Goal: Information Seeking & Learning: Learn about a topic

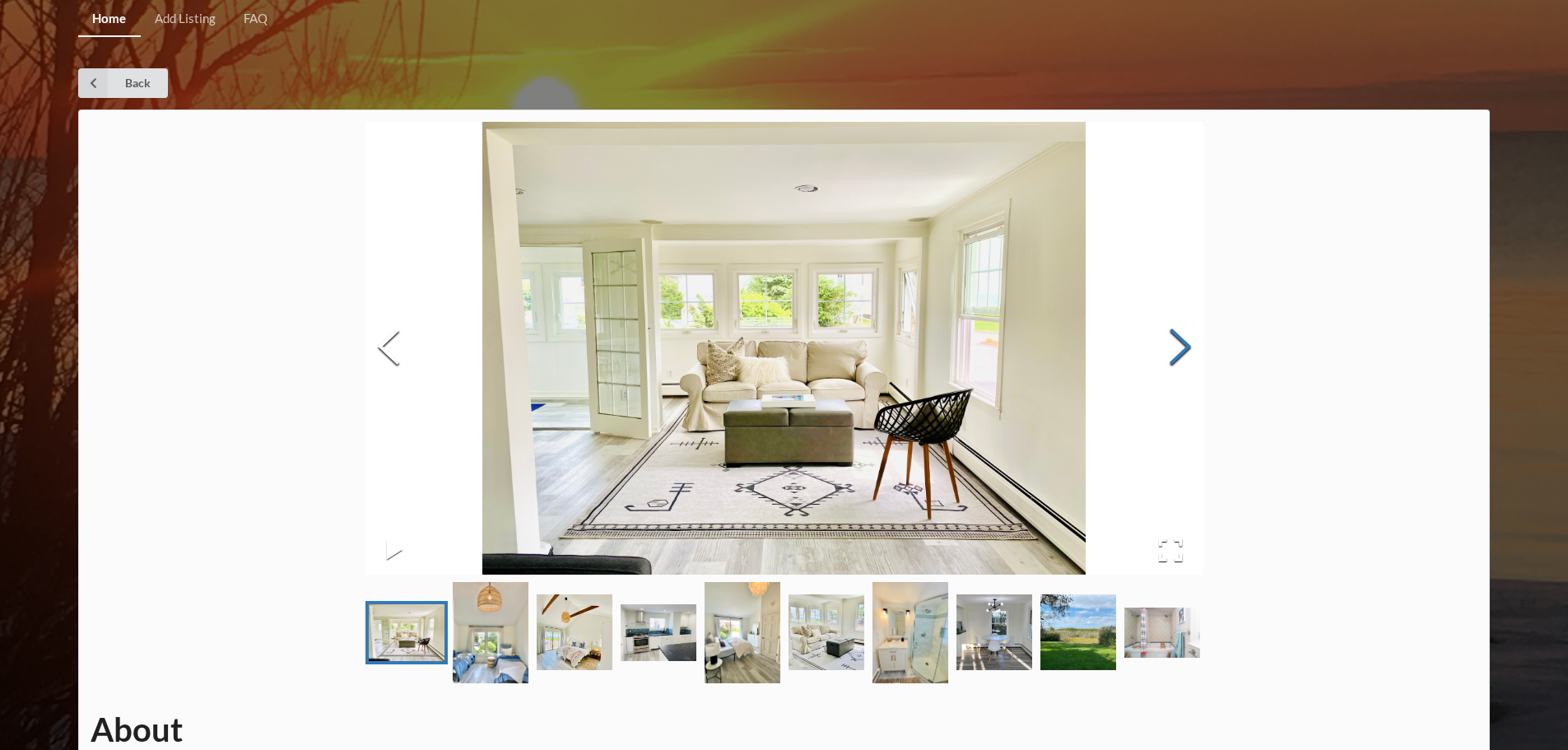
click at [1188, 341] on button "Next Slide" at bounding box center [1181, 348] width 46 height 149
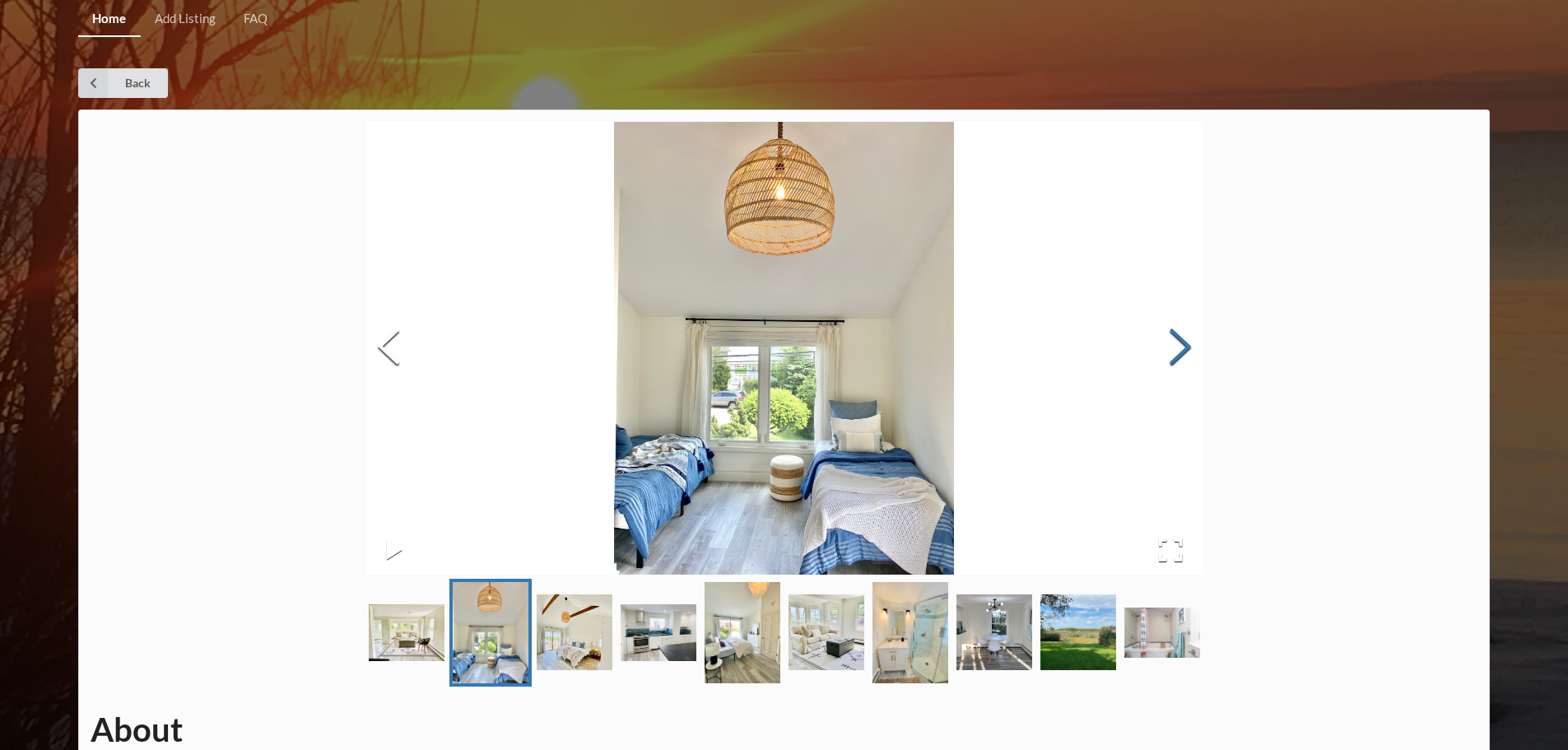
click at [1188, 341] on button "Next Slide" at bounding box center [1181, 348] width 46 height 149
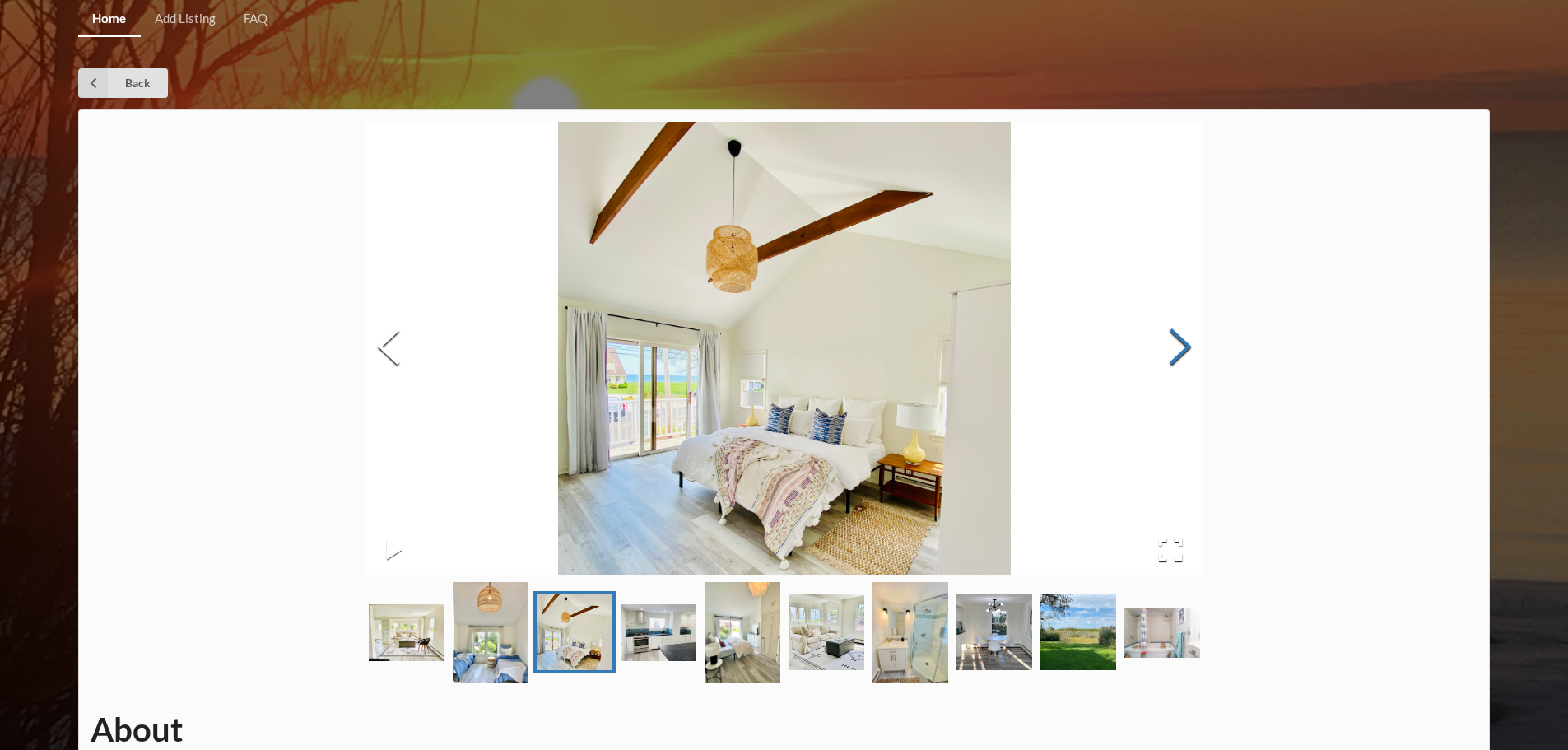
click at [1188, 341] on button "Next Slide" at bounding box center [1181, 348] width 46 height 149
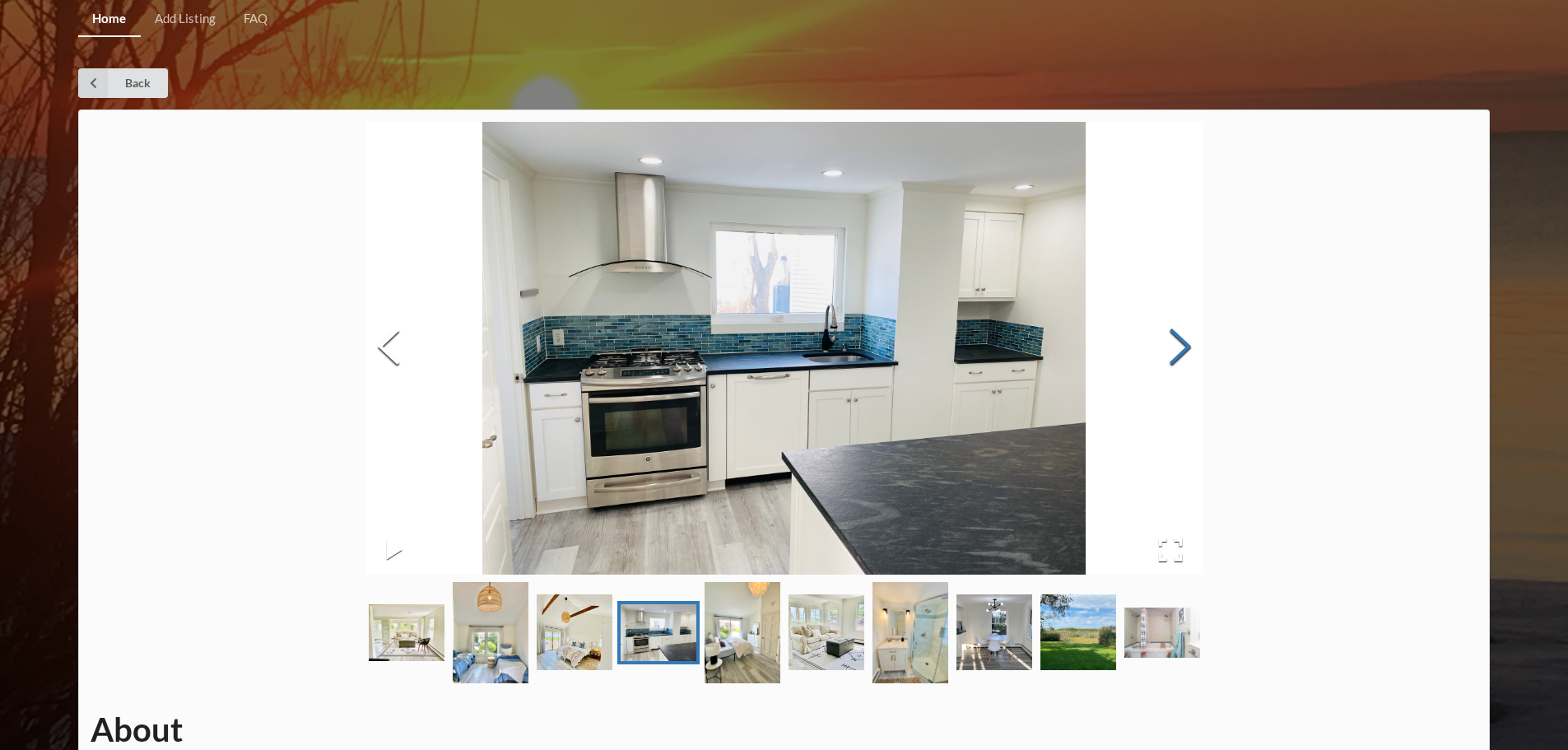
click at [1188, 341] on button "Next Slide" at bounding box center [1181, 348] width 46 height 149
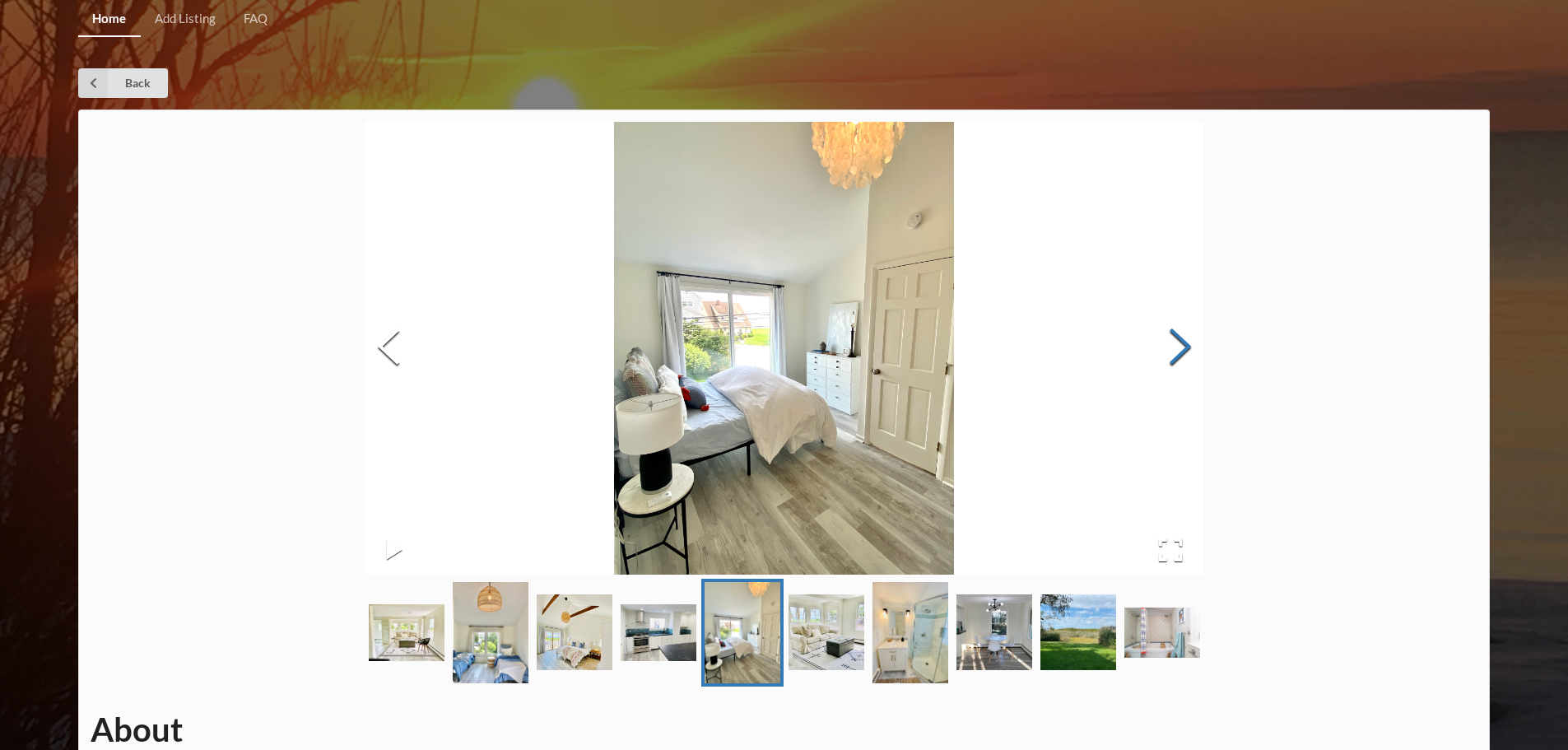
click at [1188, 341] on button "Next Slide" at bounding box center [1181, 348] width 46 height 149
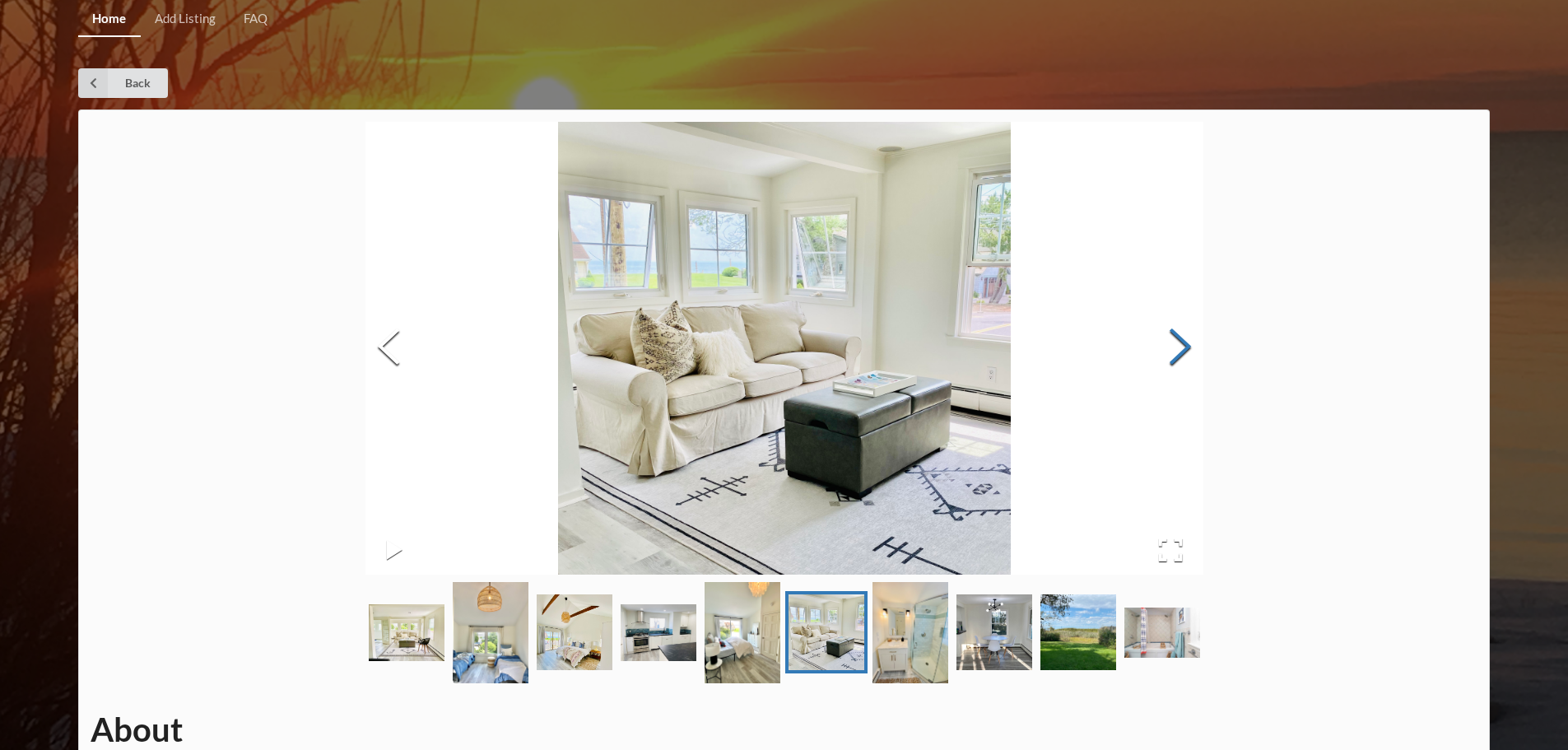
click at [1188, 341] on button "Next Slide" at bounding box center [1181, 348] width 46 height 149
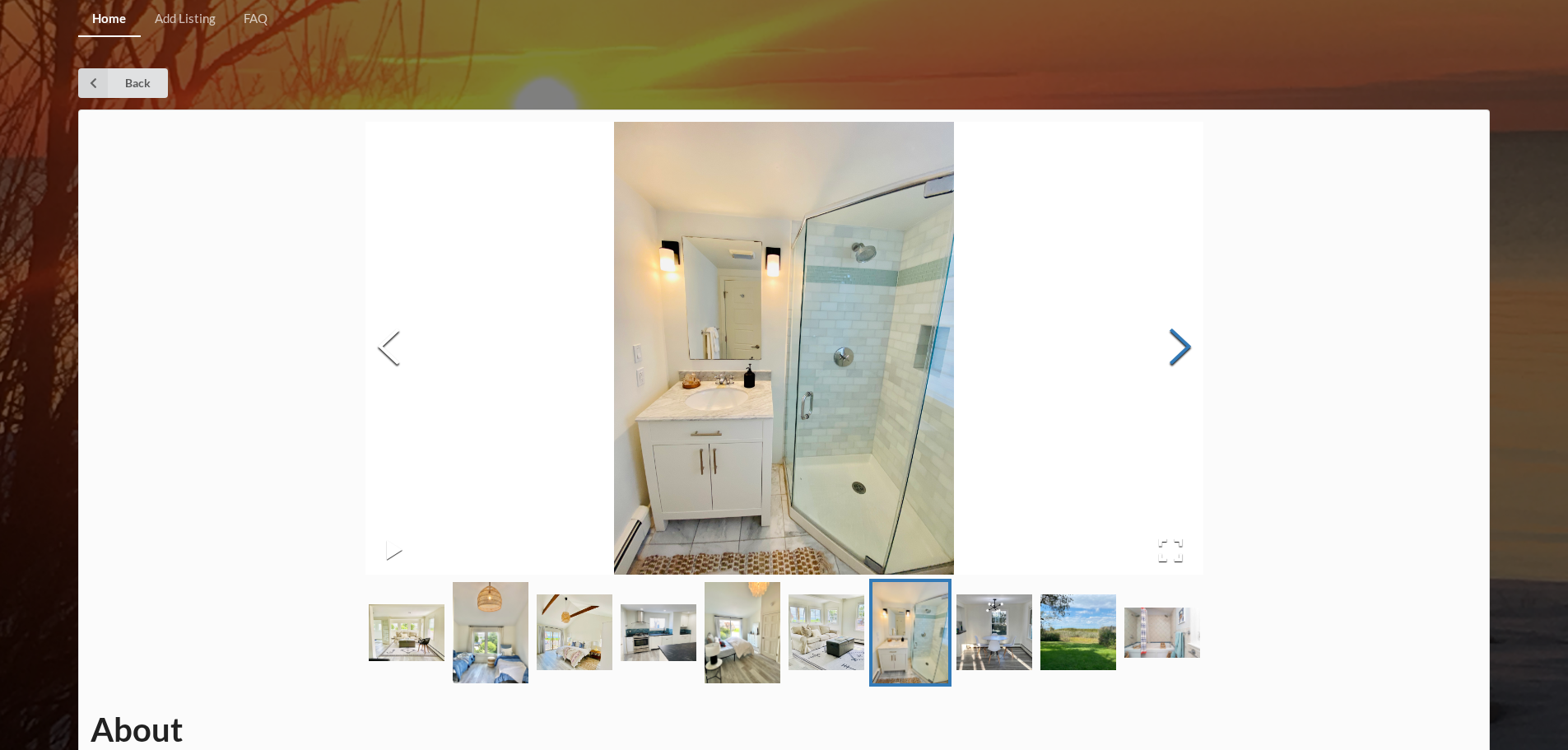
click at [1188, 341] on button "Next Slide" at bounding box center [1181, 348] width 46 height 149
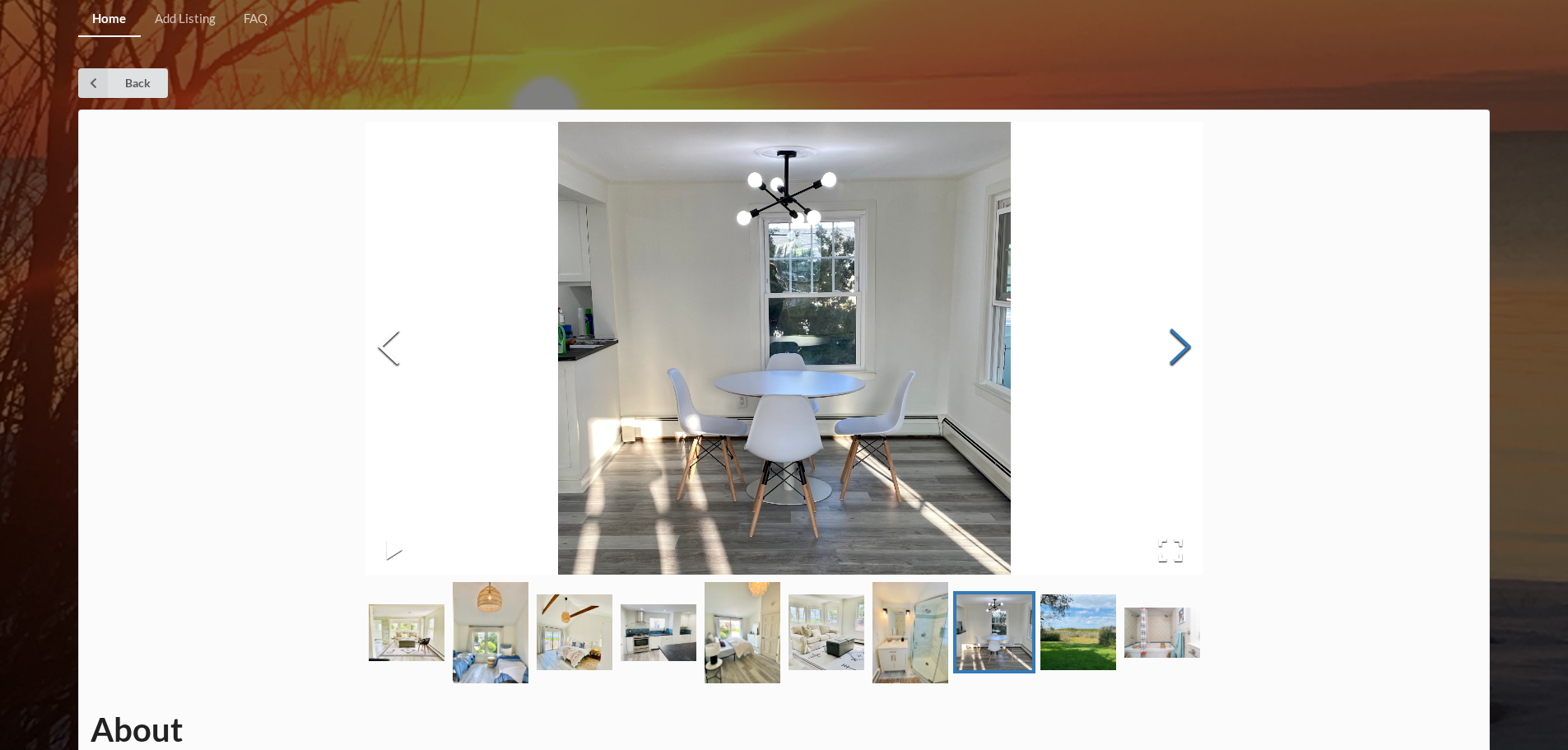
click at [1188, 341] on button "Next Slide" at bounding box center [1181, 348] width 46 height 149
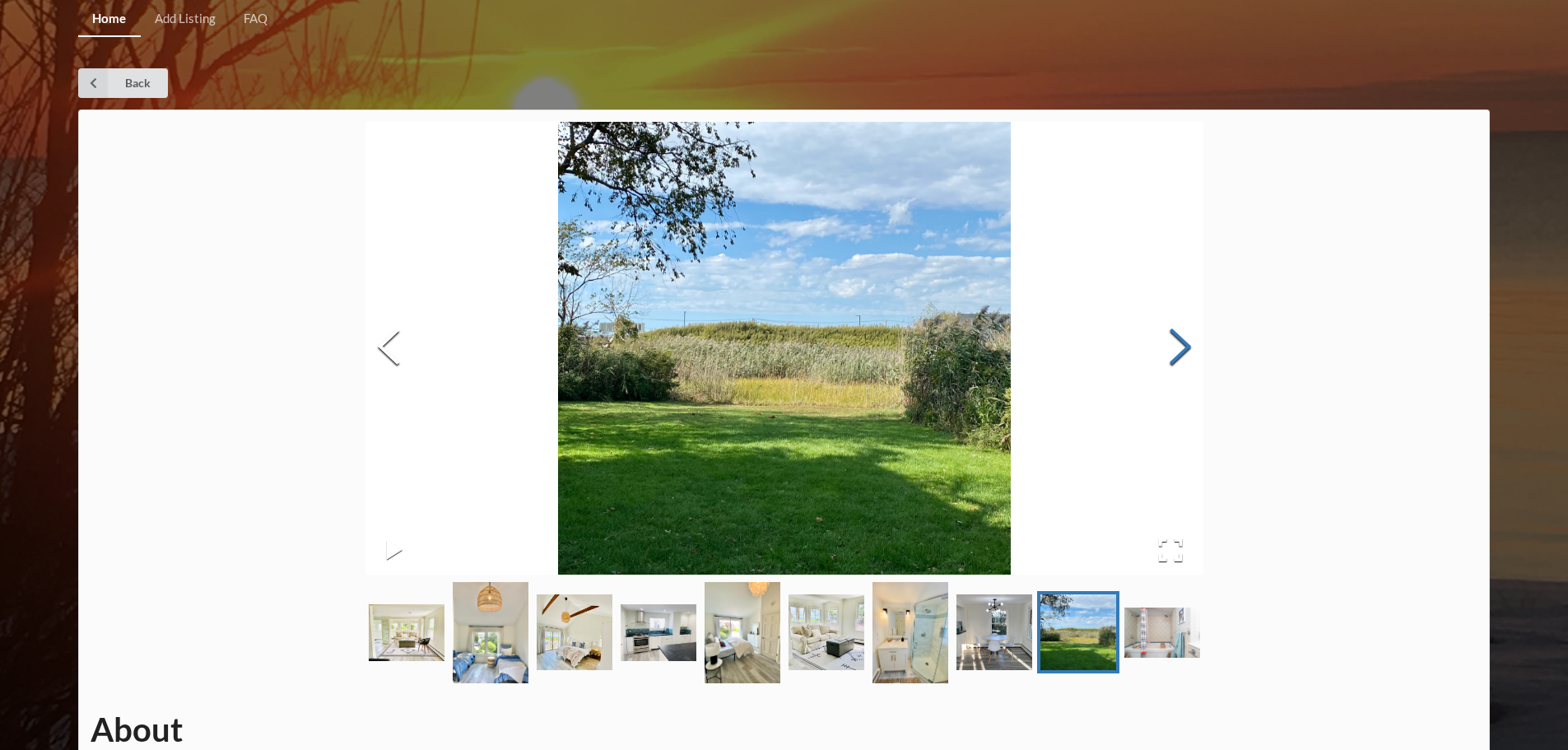
click at [1187, 342] on button "Next Slide" at bounding box center [1181, 348] width 46 height 149
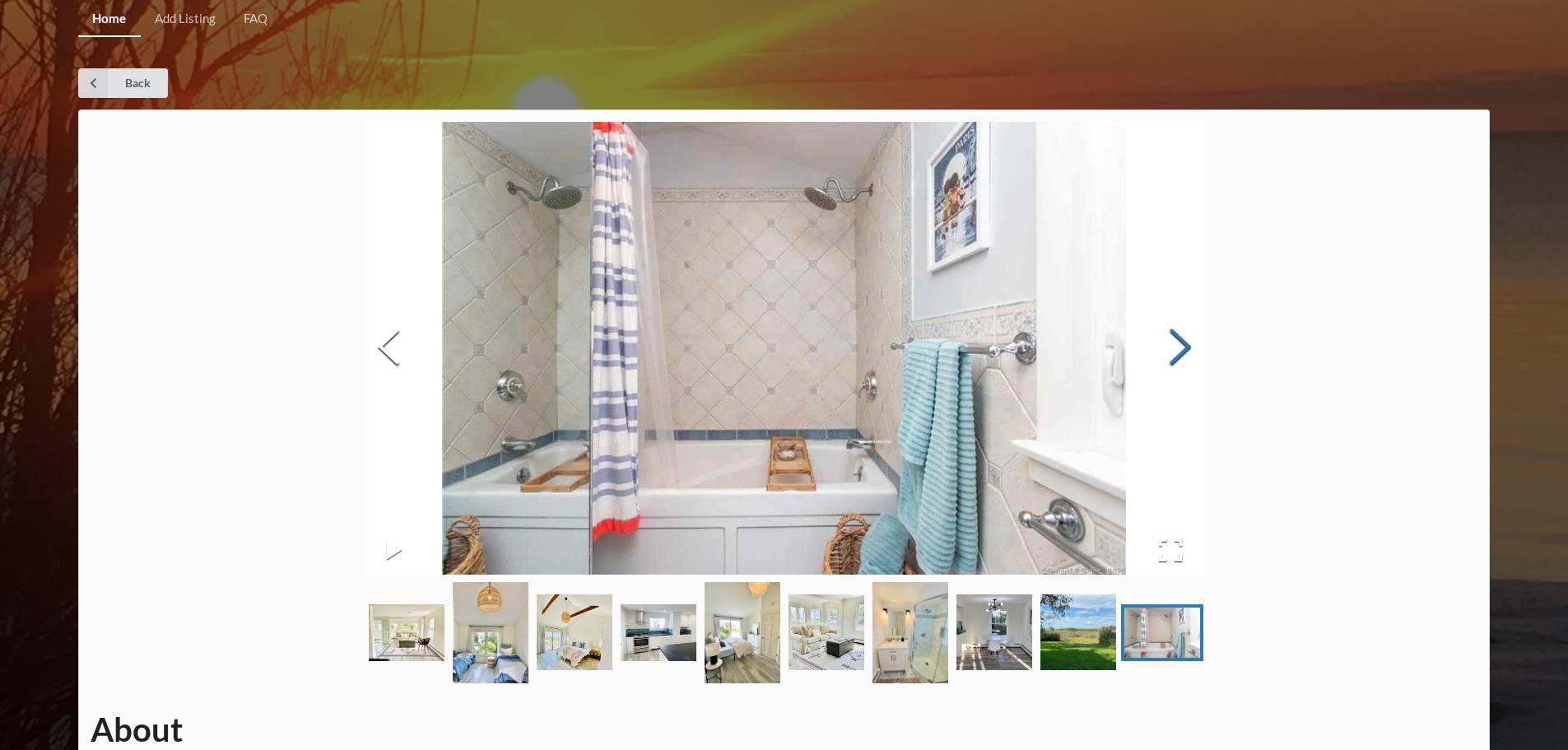
click at [1187, 342] on button "Next Slide" at bounding box center [1181, 348] width 46 height 149
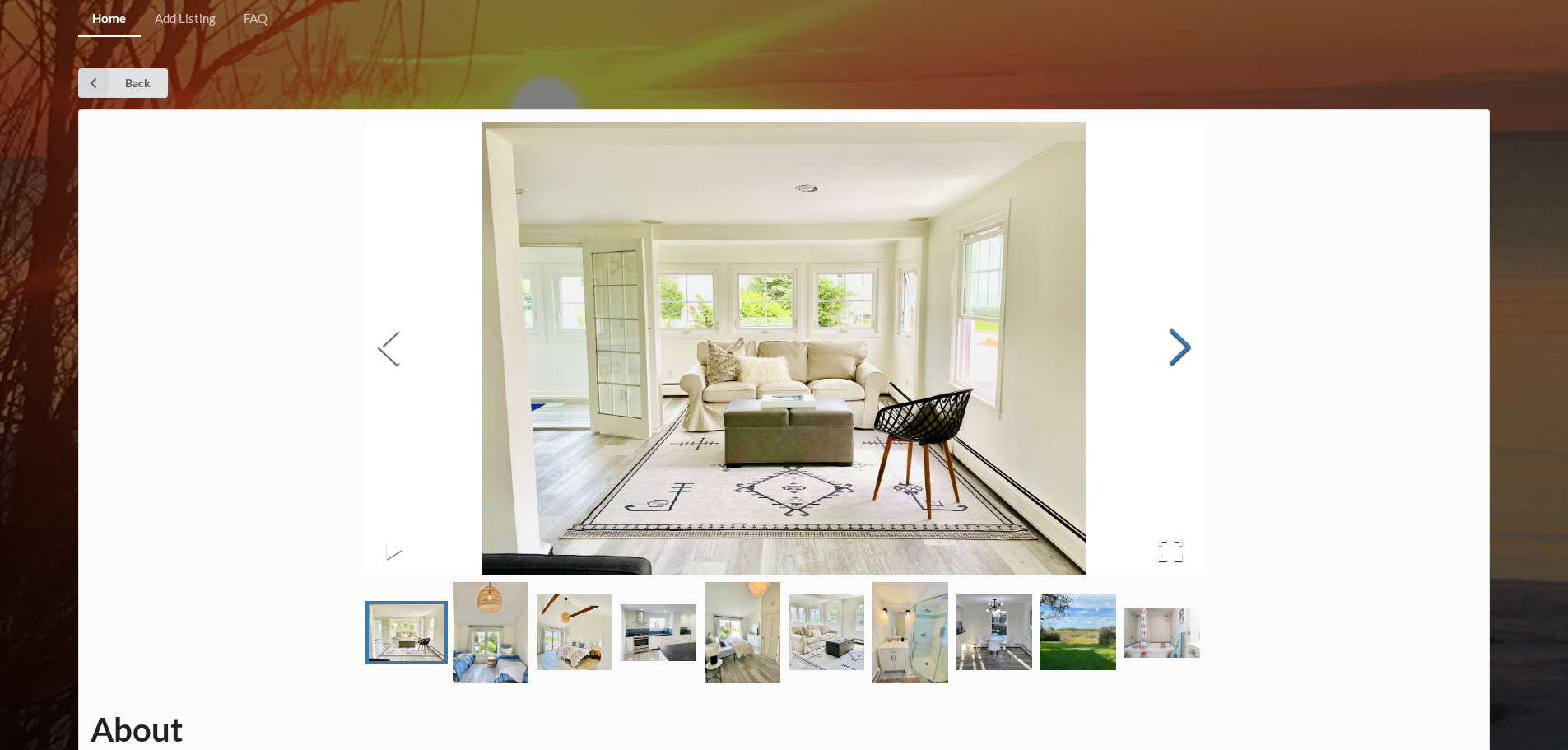
click at [1187, 342] on button "Next Slide" at bounding box center [1181, 348] width 46 height 149
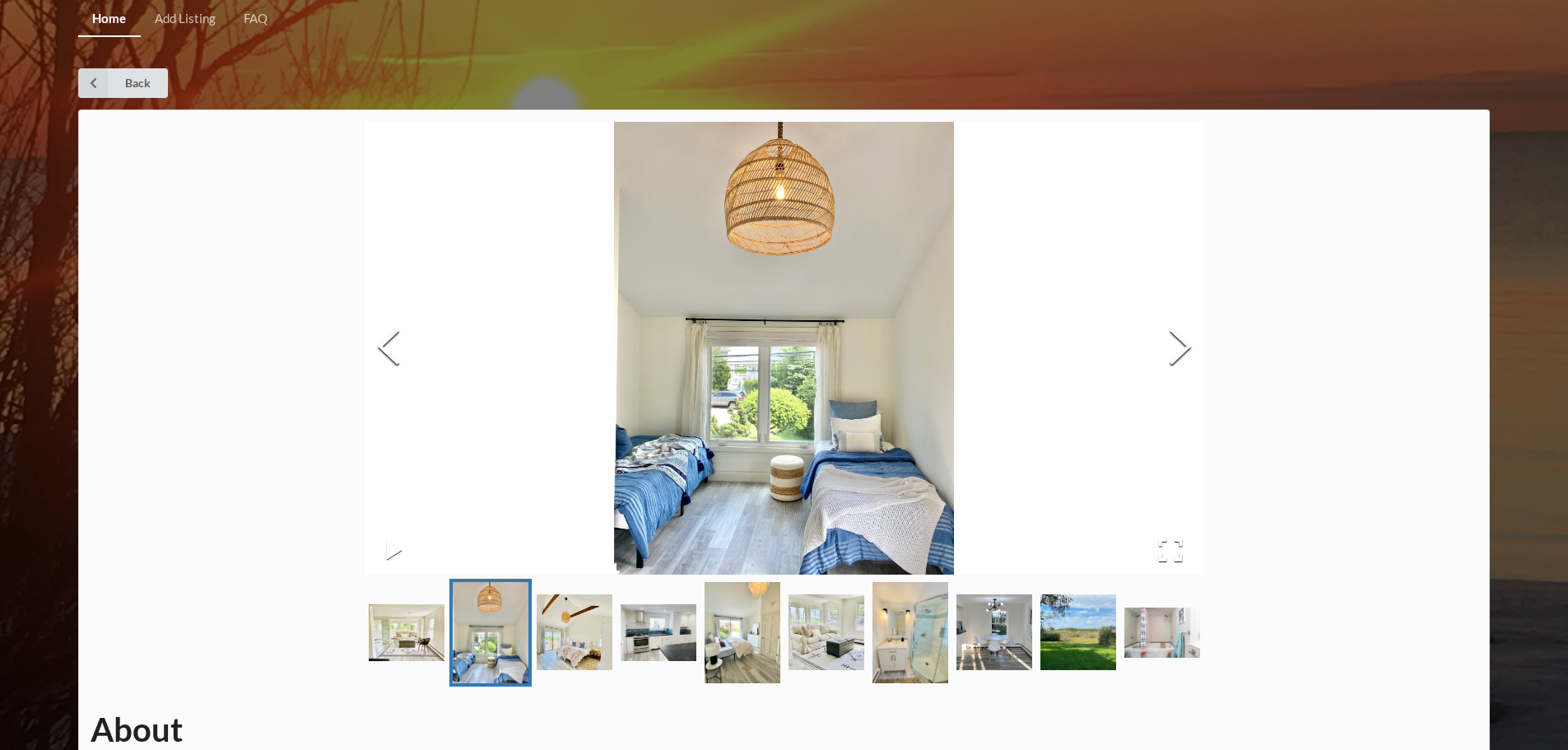
click at [129, 9] on link "Home" at bounding box center [108, 19] width 62 height 35
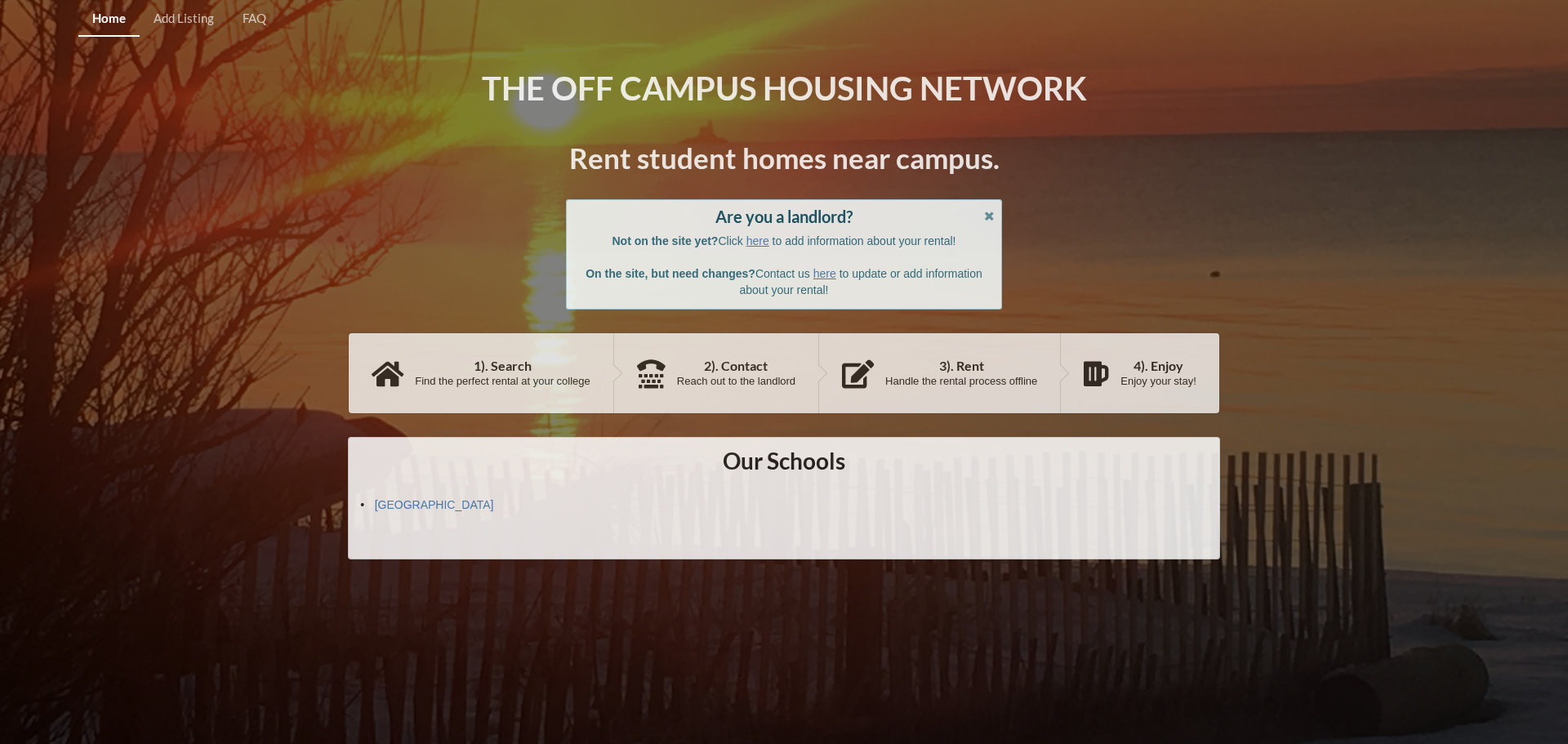
click at [501, 381] on div "Find the perfect rental at your college" at bounding box center [502, 381] width 175 height 13
click at [443, 508] on link "[GEOGRAPHIC_DATA]" at bounding box center [434, 504] width 119 height 13
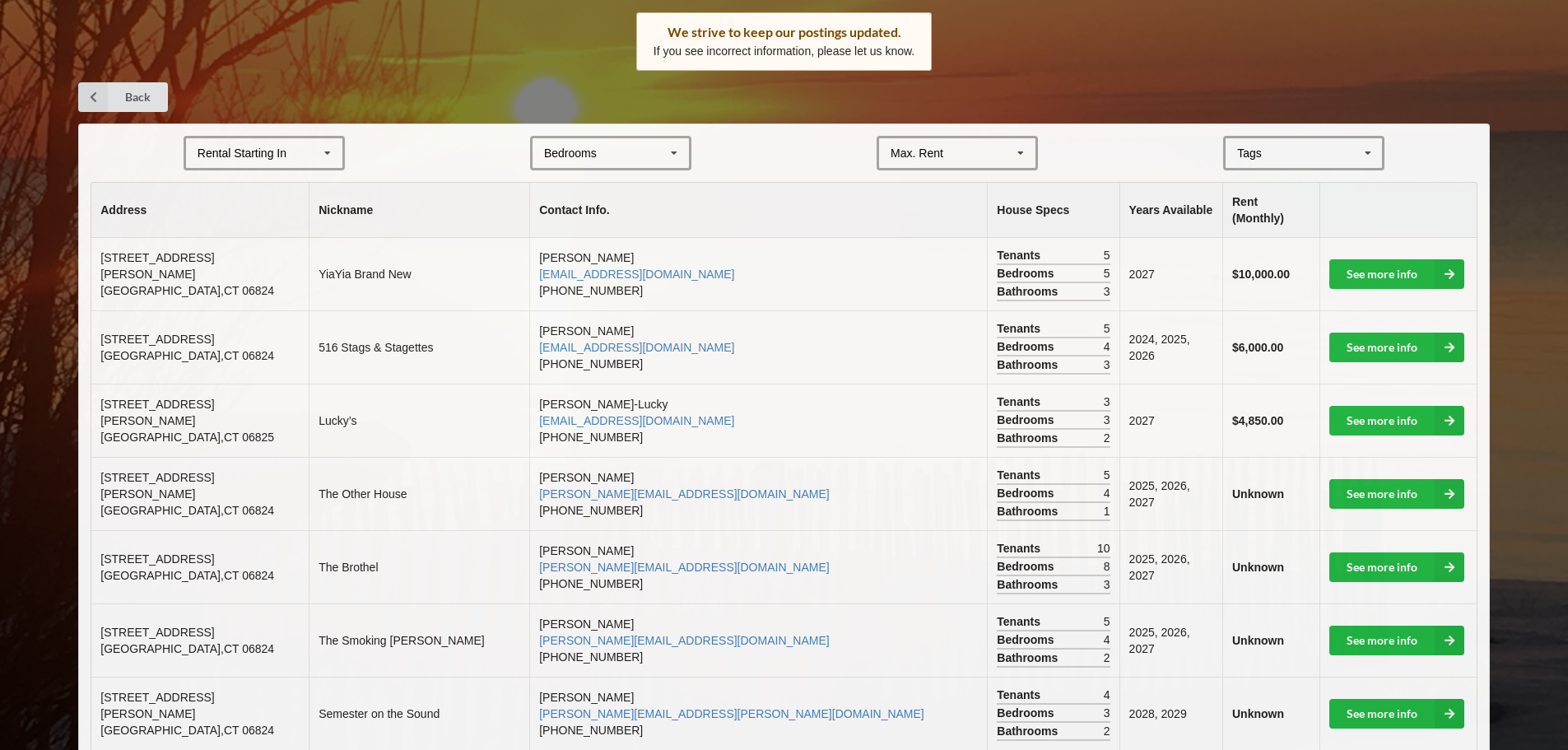
scroll to position [330, 0]
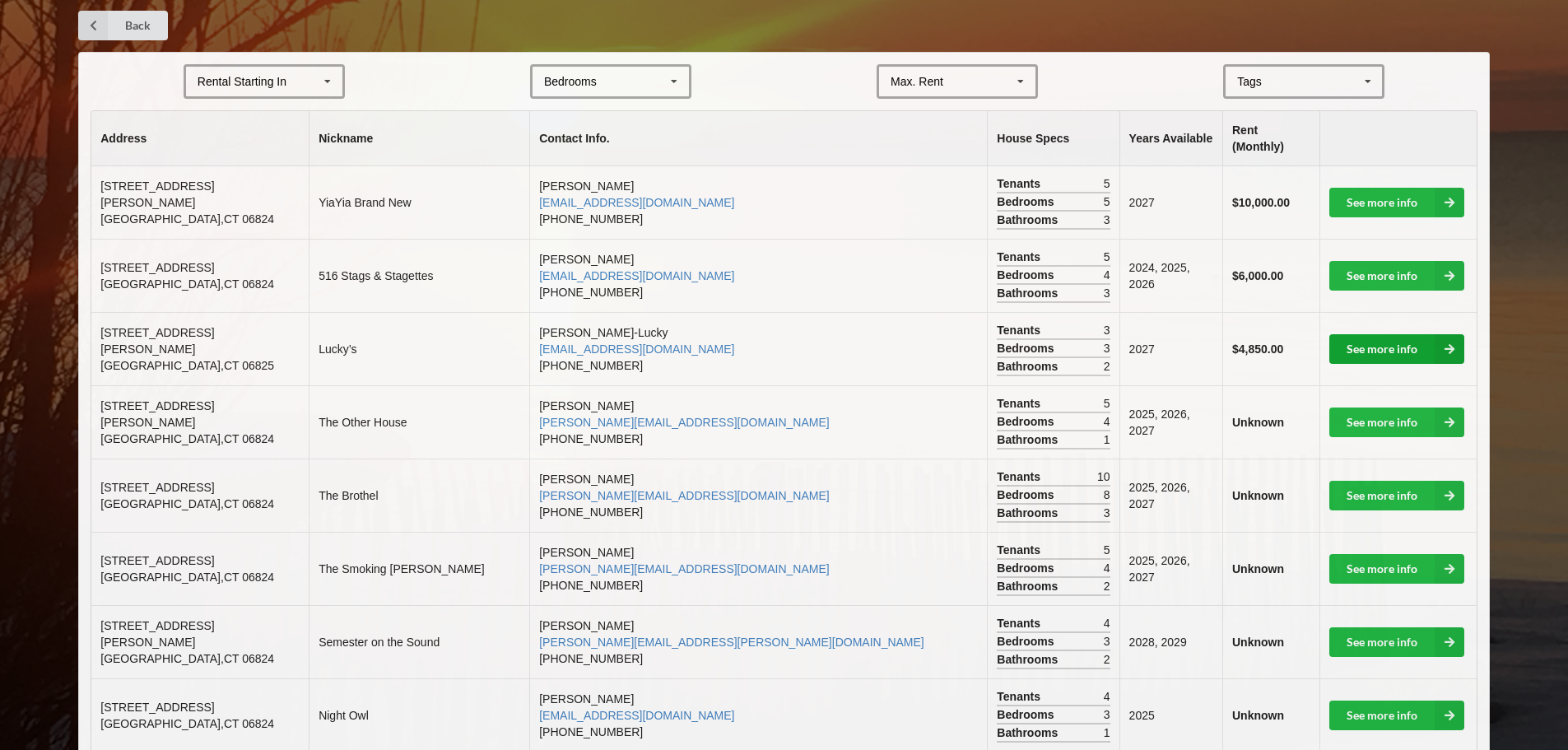
click at [1354, 334] on link "See more info" at bounding box center [1398, 349] width 135 height 30
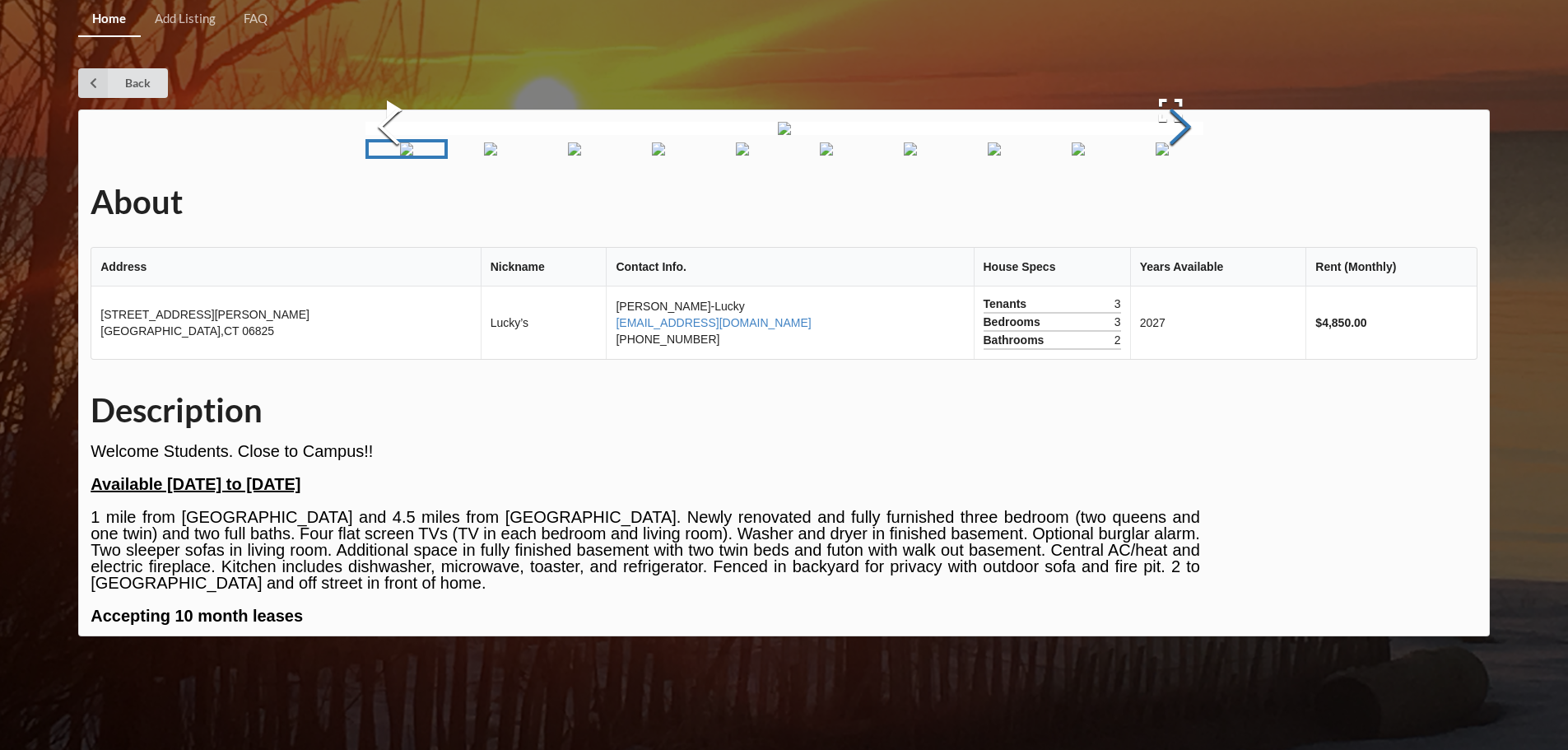
click at [1169, 204] on button "Next Slide" at bounding box center [1181, 129] width 46 height 149
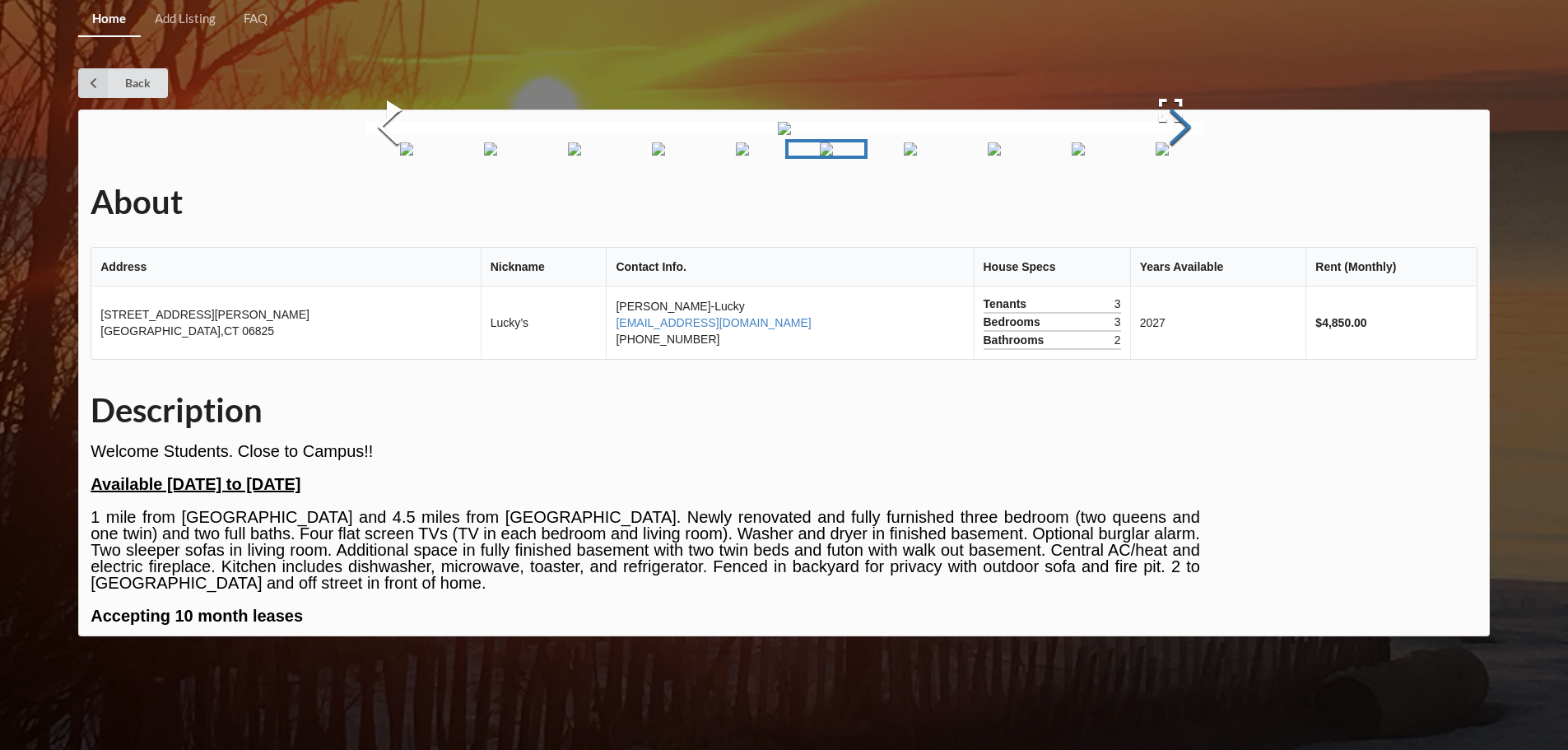
click at [1169, 204] on button "Next Slide" at bounding box center [1181, 129] width 46 height 149
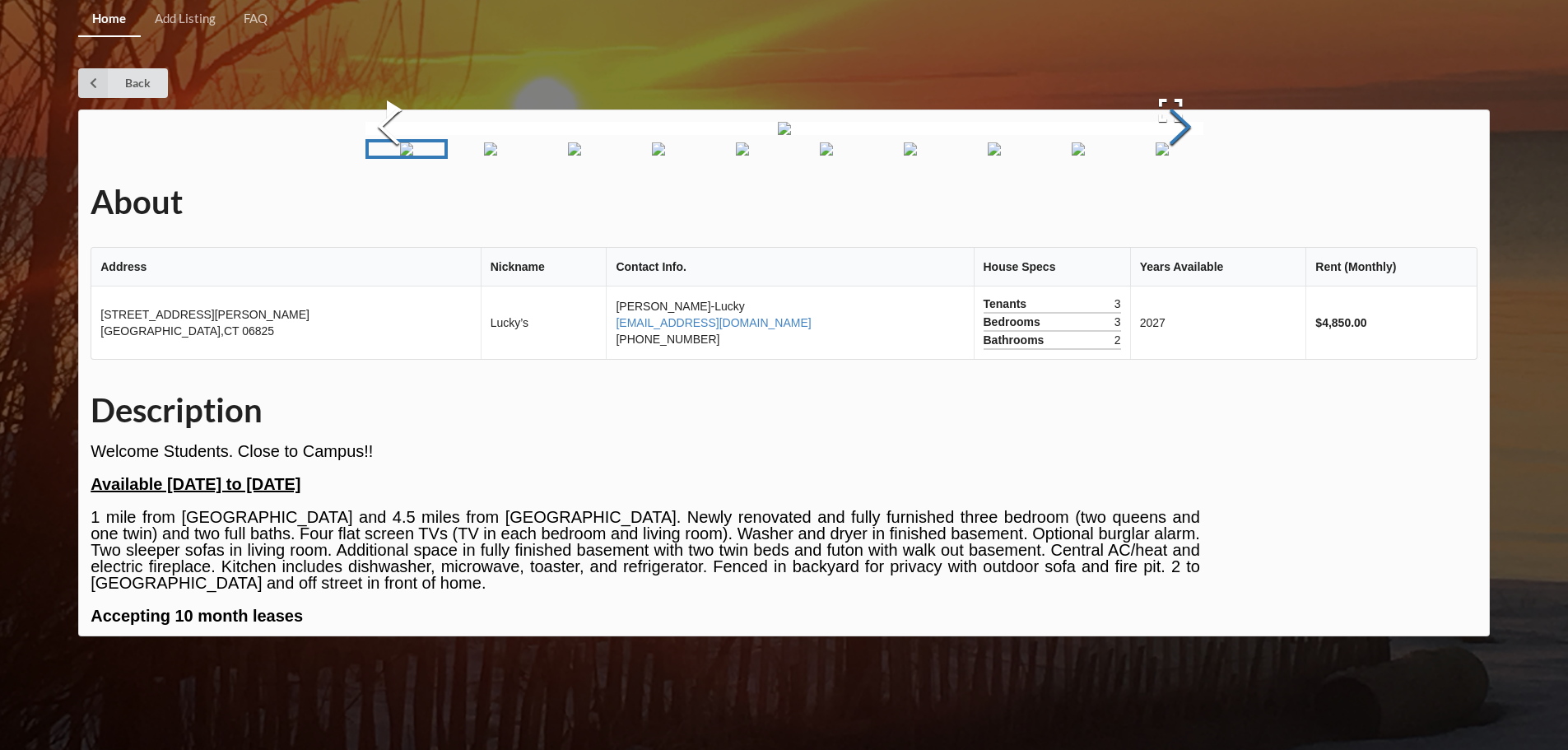
click at [1169, 204] on button "Next Slide" at bounding box center [1181, 129] width 46 height 149
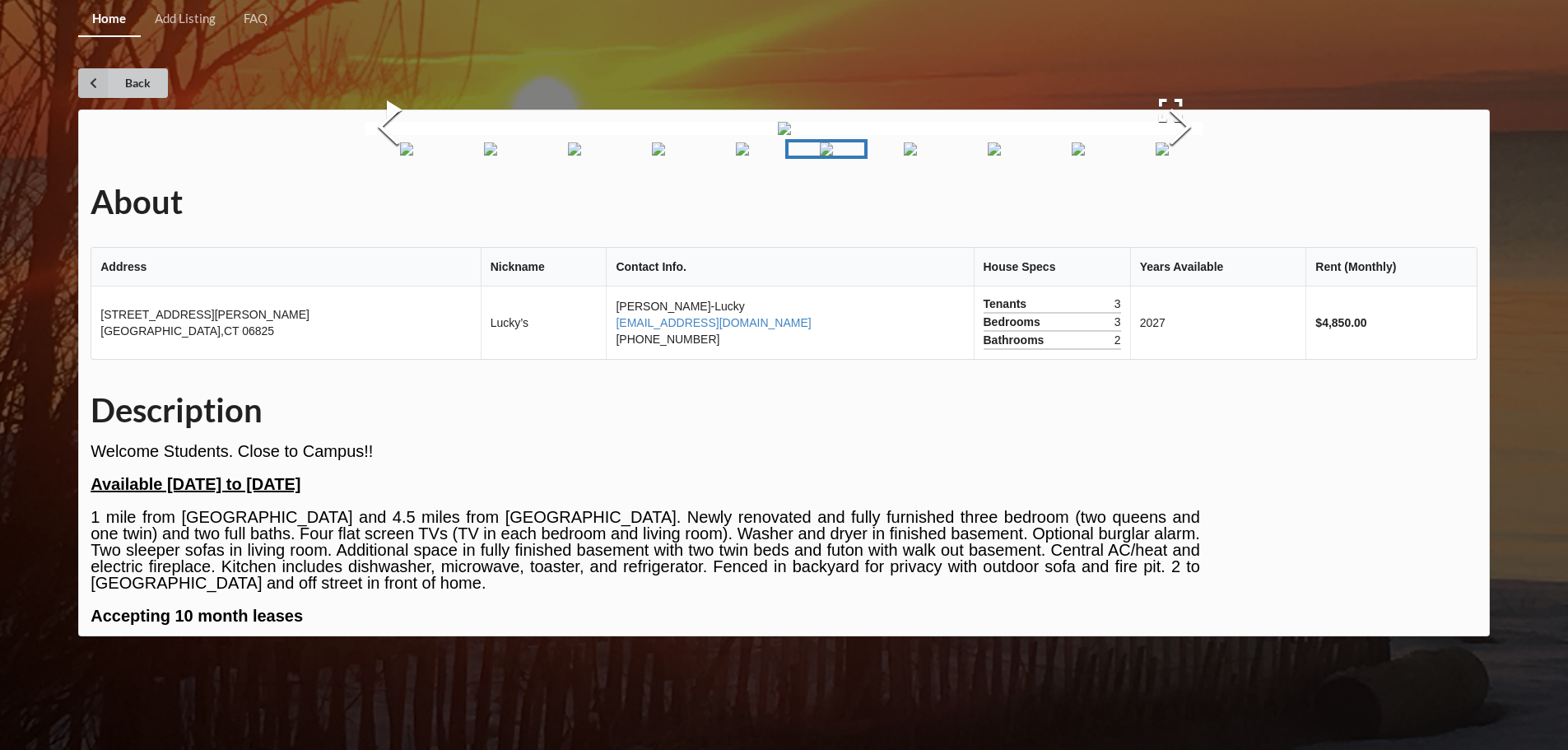
click at [135, 77] on link "Back" at bounding box center [122, 83] width 90 height 30
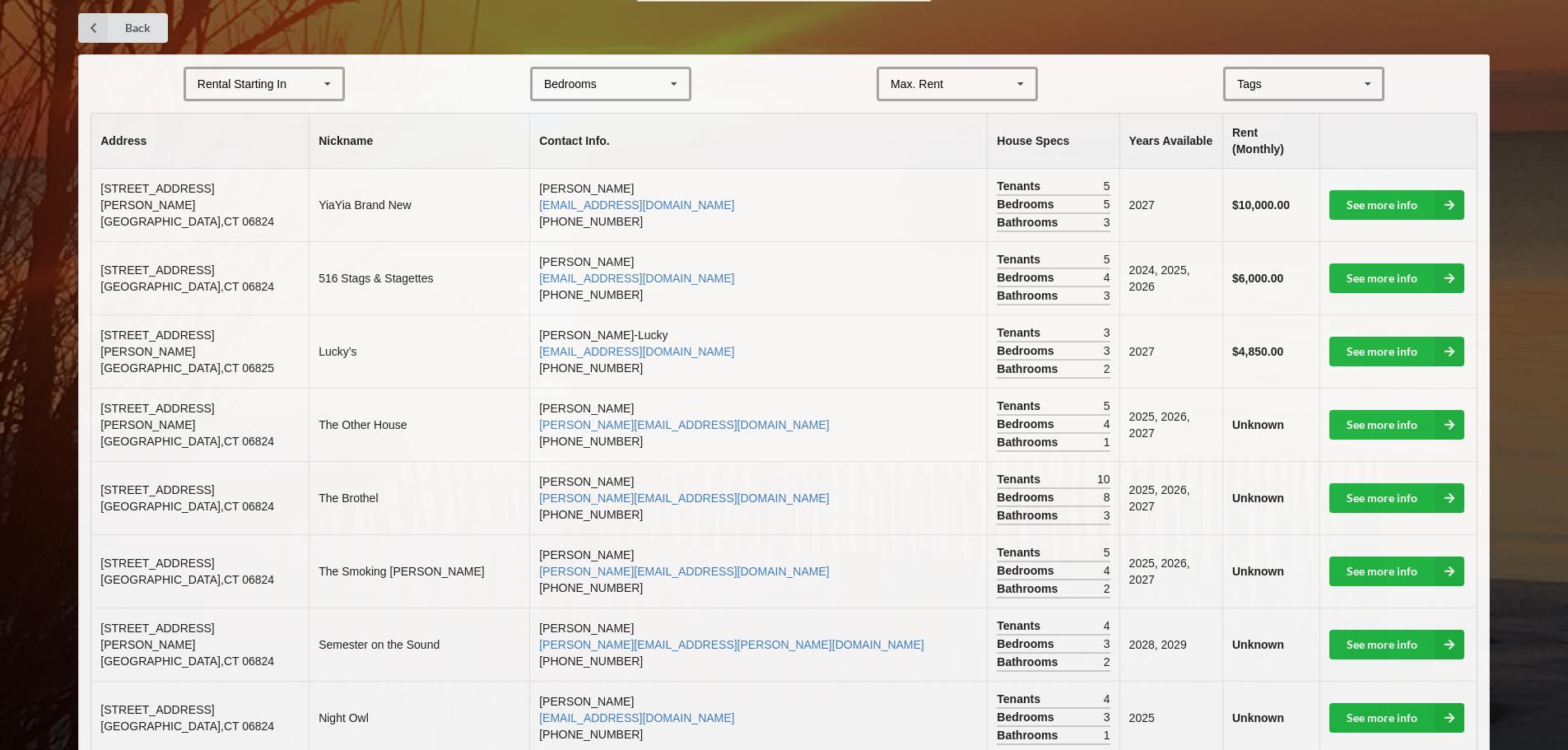
scroll to position [330, 0]
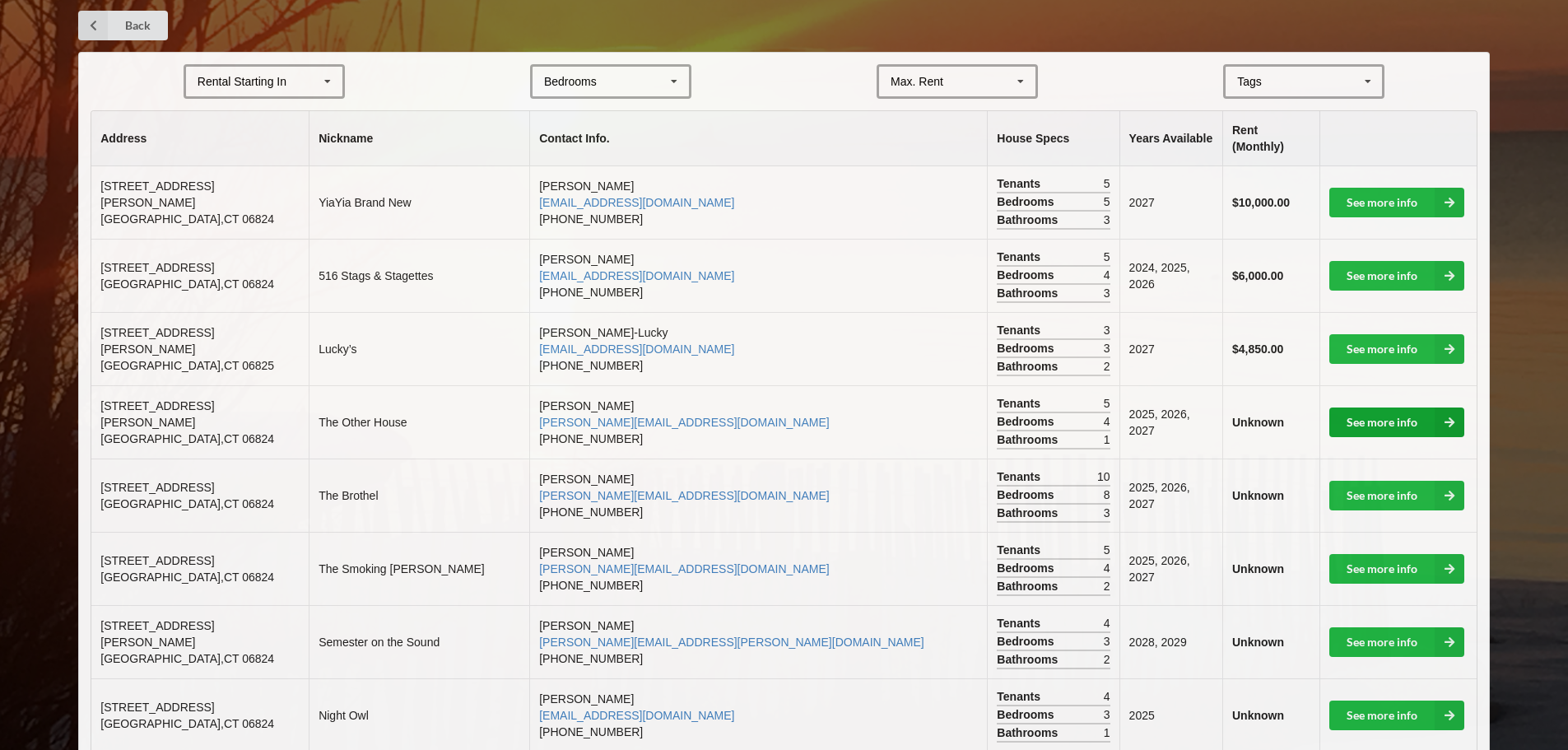
click at [1359, 407] on link "See more info" at bounding box center [1398, 422] width 135 height 30
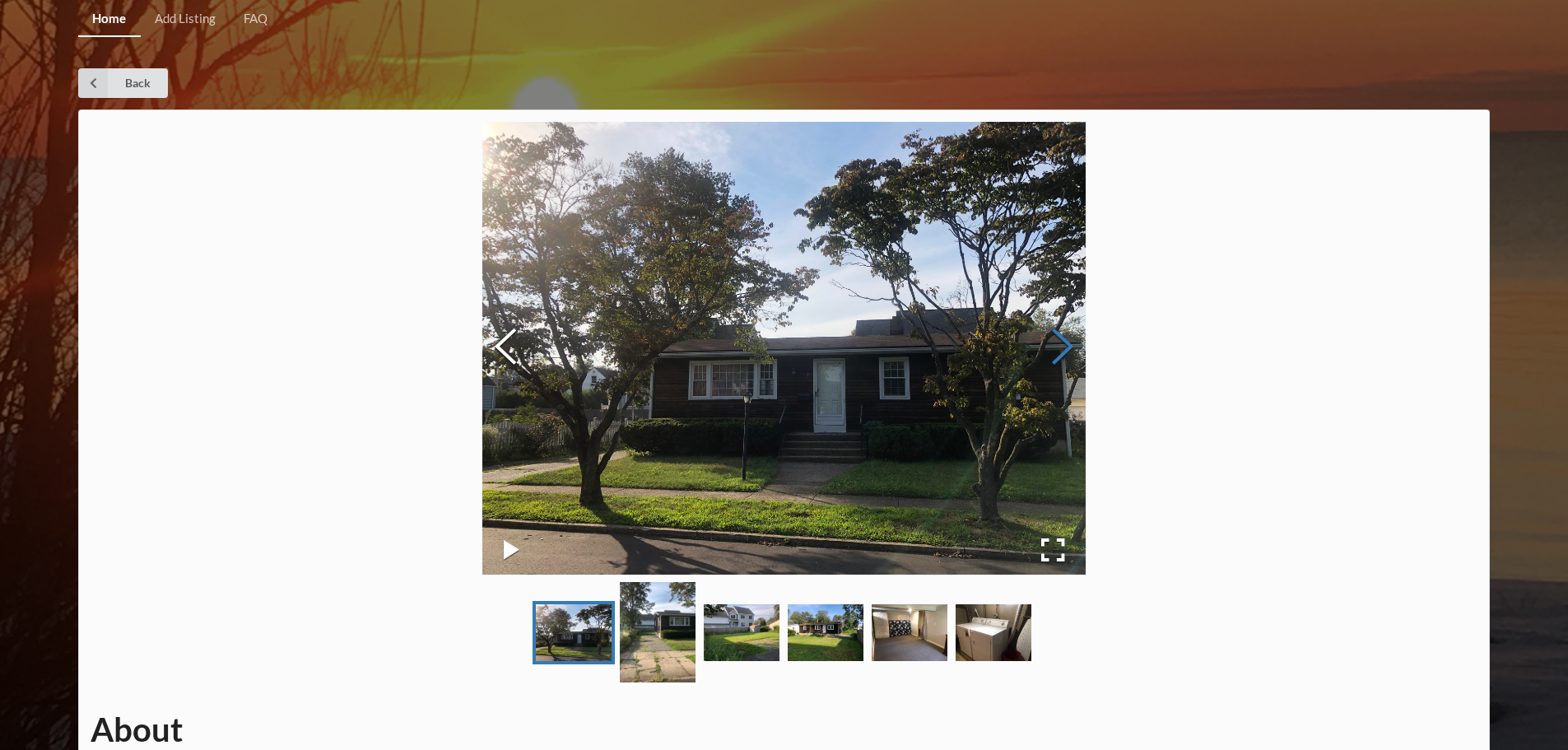
click at [1054, 351] on button "Next Slide" at bounding box center [1063, 348] width 46 height 149
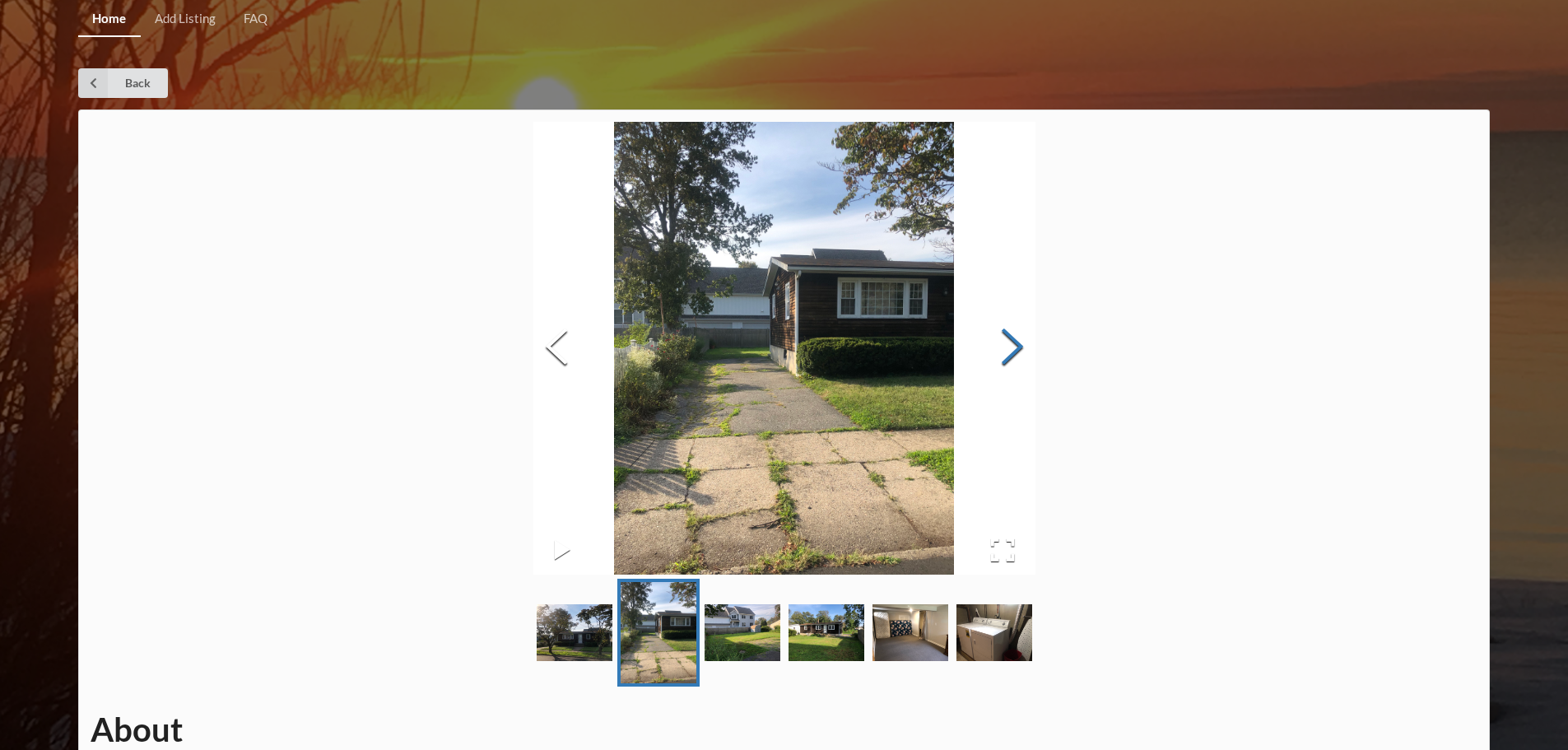
click at [1026, 352] on button "Next Slide" at bounding box center [1012, 348] width 46 height 149
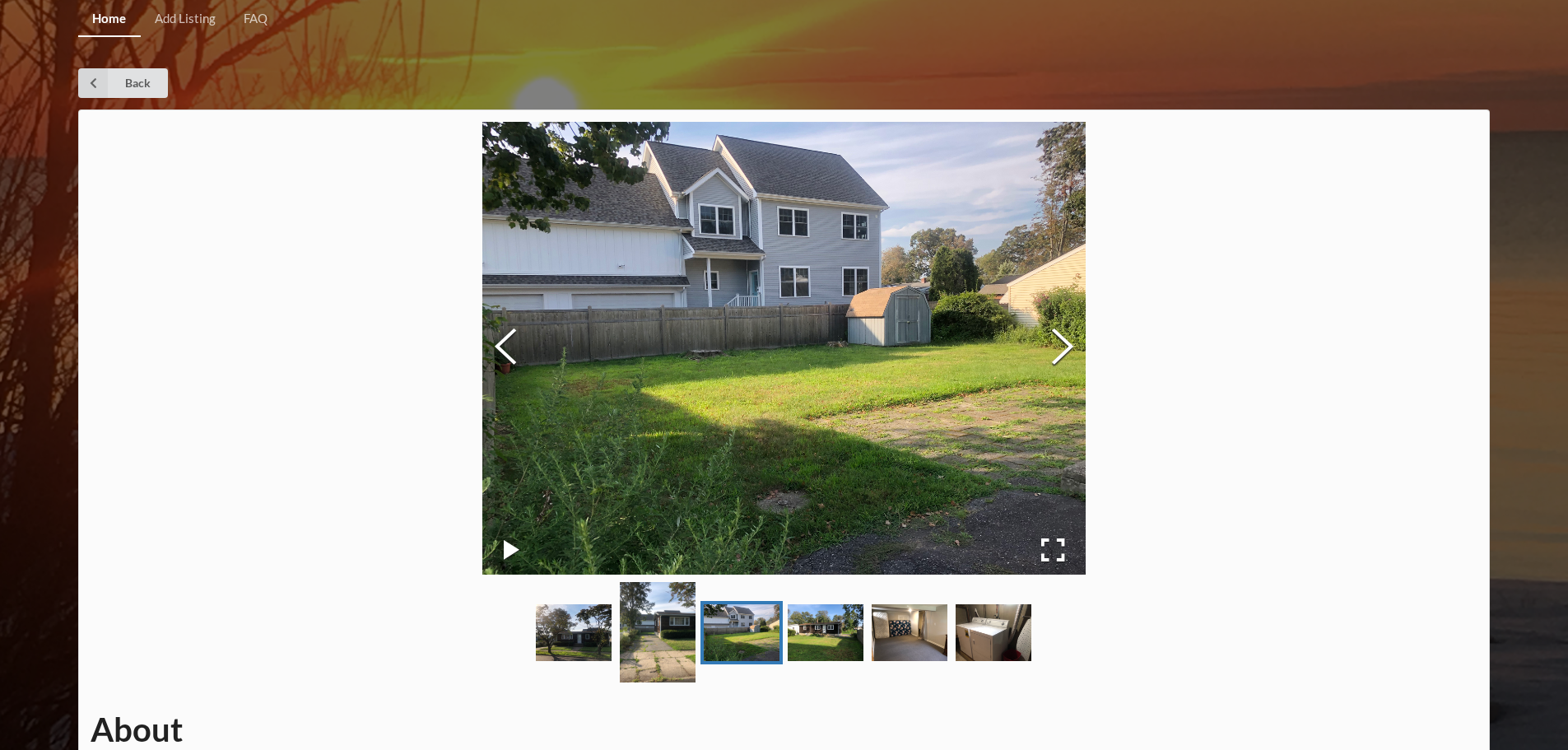
click at [1019, 352] on img at bounding box center [784, 348] width 604 height 453
click at [1010, 351] on img at bounding box center [784, 348] width 604 height 453
click at [1042, 347] on button "Next Slide" at bounding box center [1063, 348] width 46 height 149
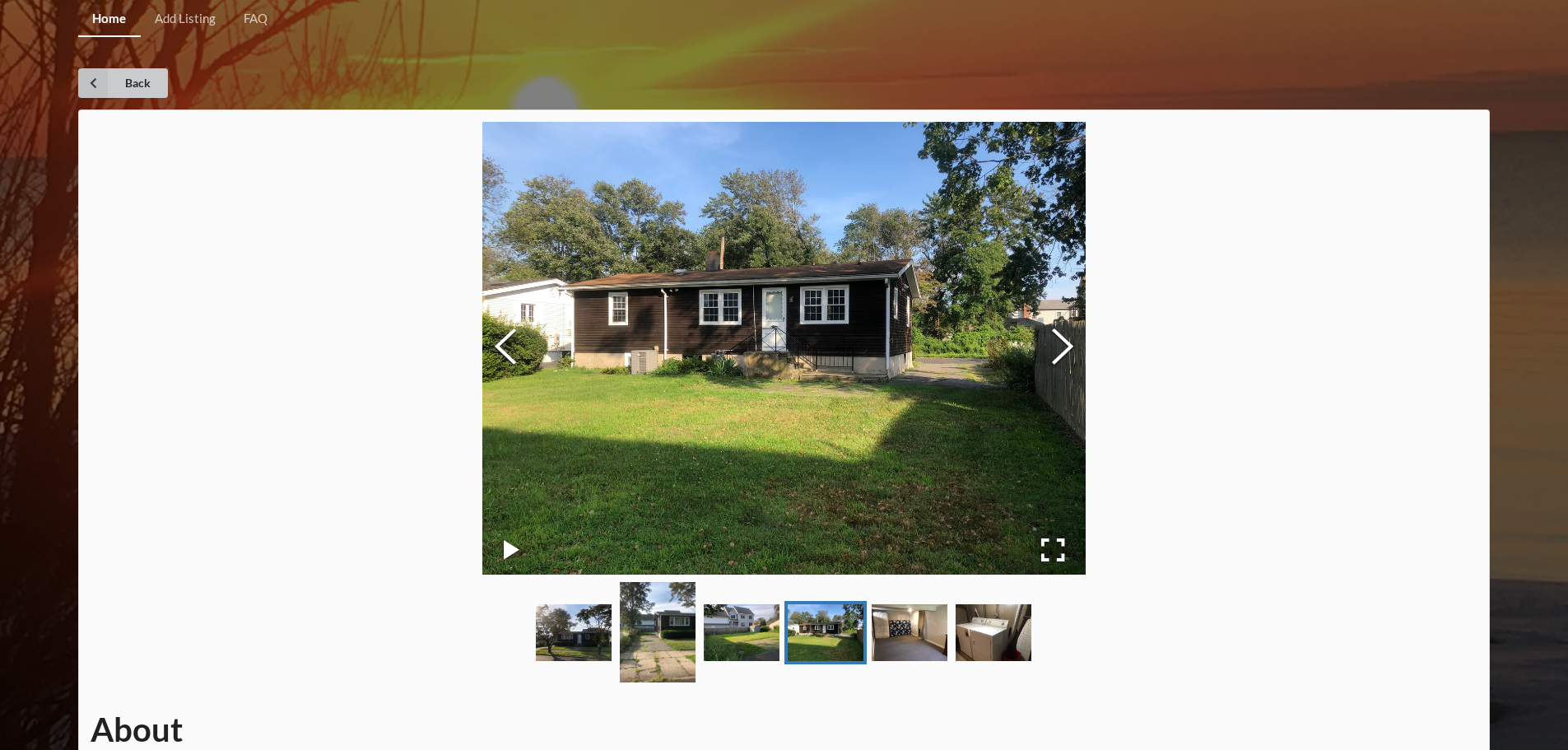
click at [121, 81] on link "Back" at bounding box center [122, 83] width 90 height 30
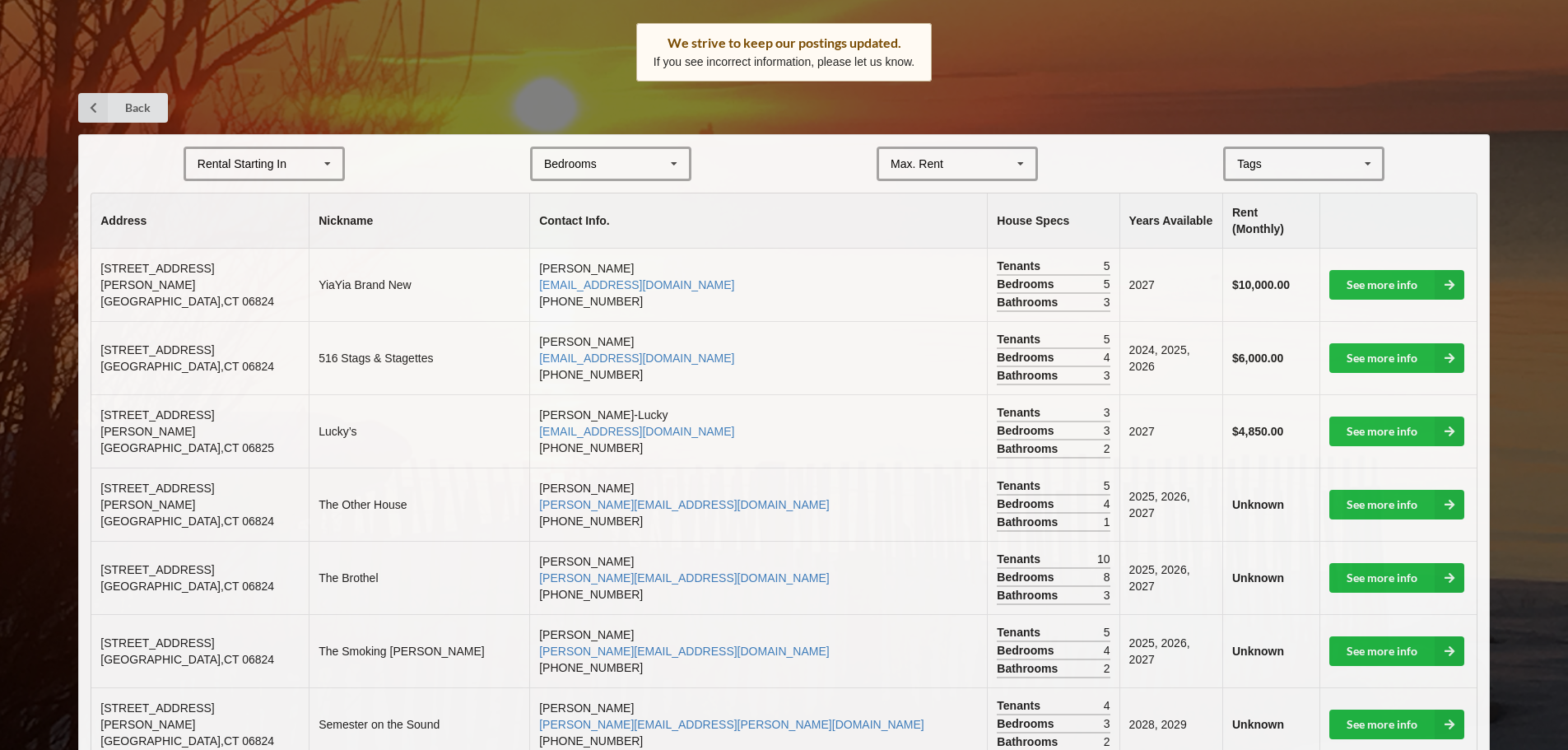
scroll to position [330, 0]
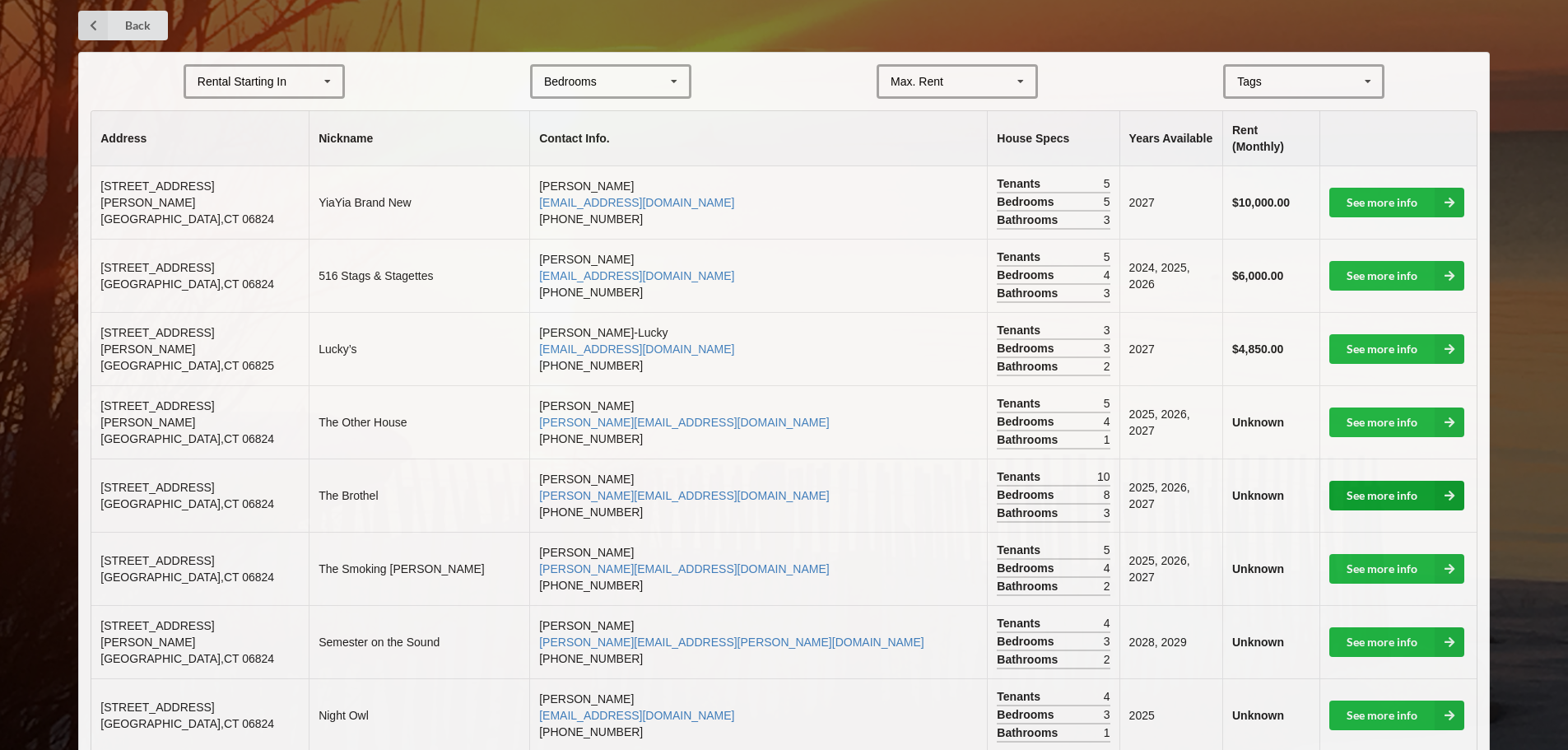
click at [1356, 489] on link "See more info" at bounding box center [1398, 495] width 135 height 30
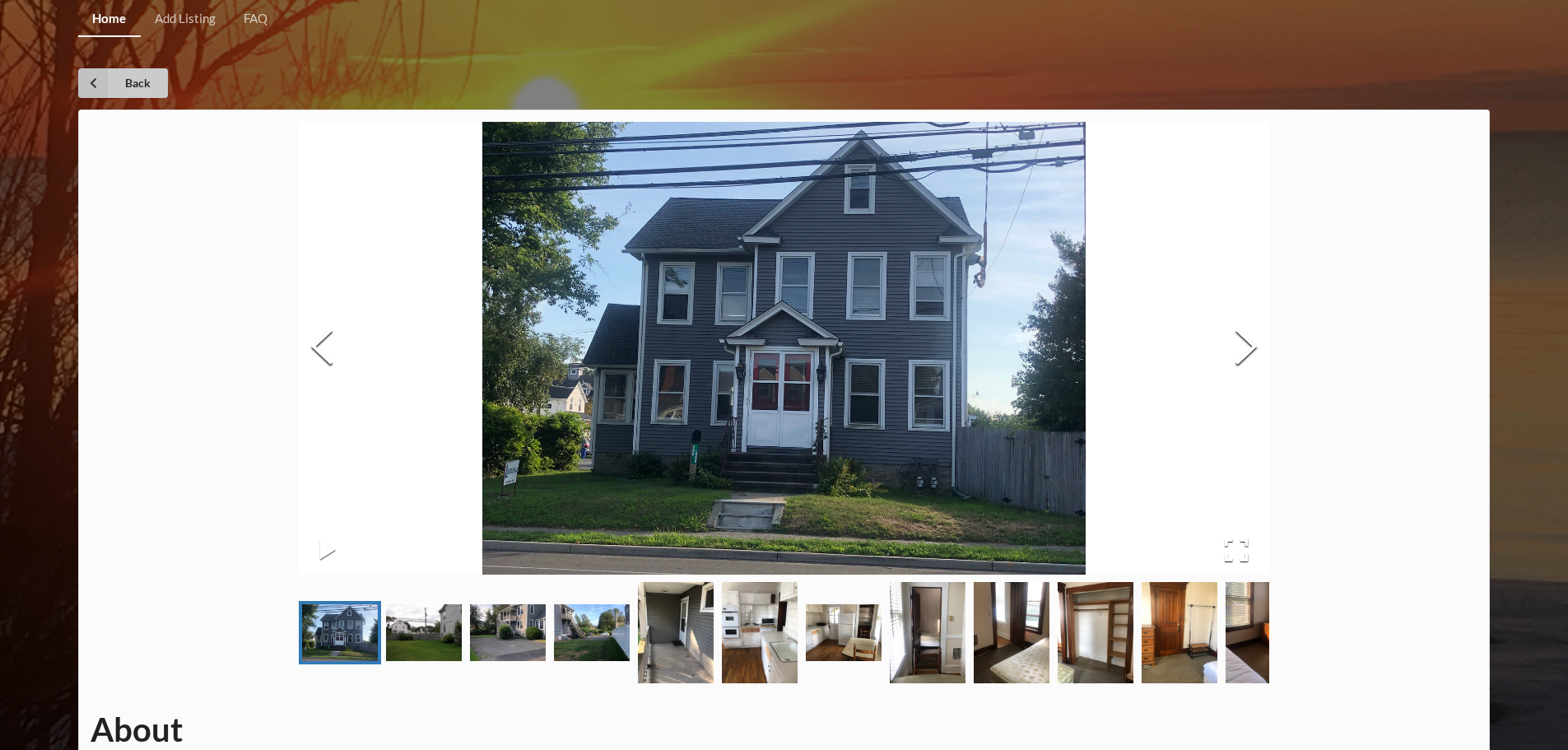
click at [144, 82] on link "Back" at bounding box center [122, 83] width 90 height 30
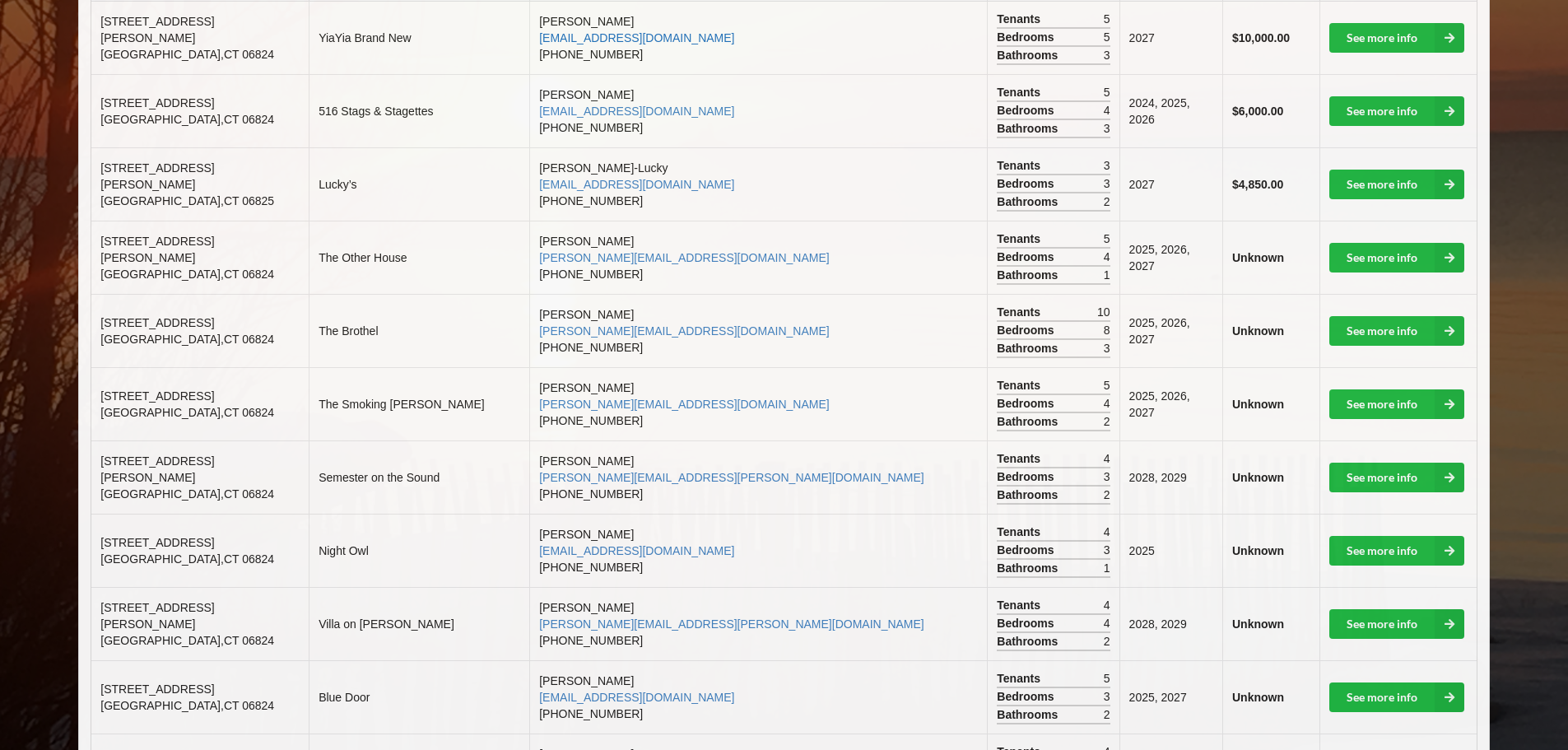
scroll to position [576, 0]
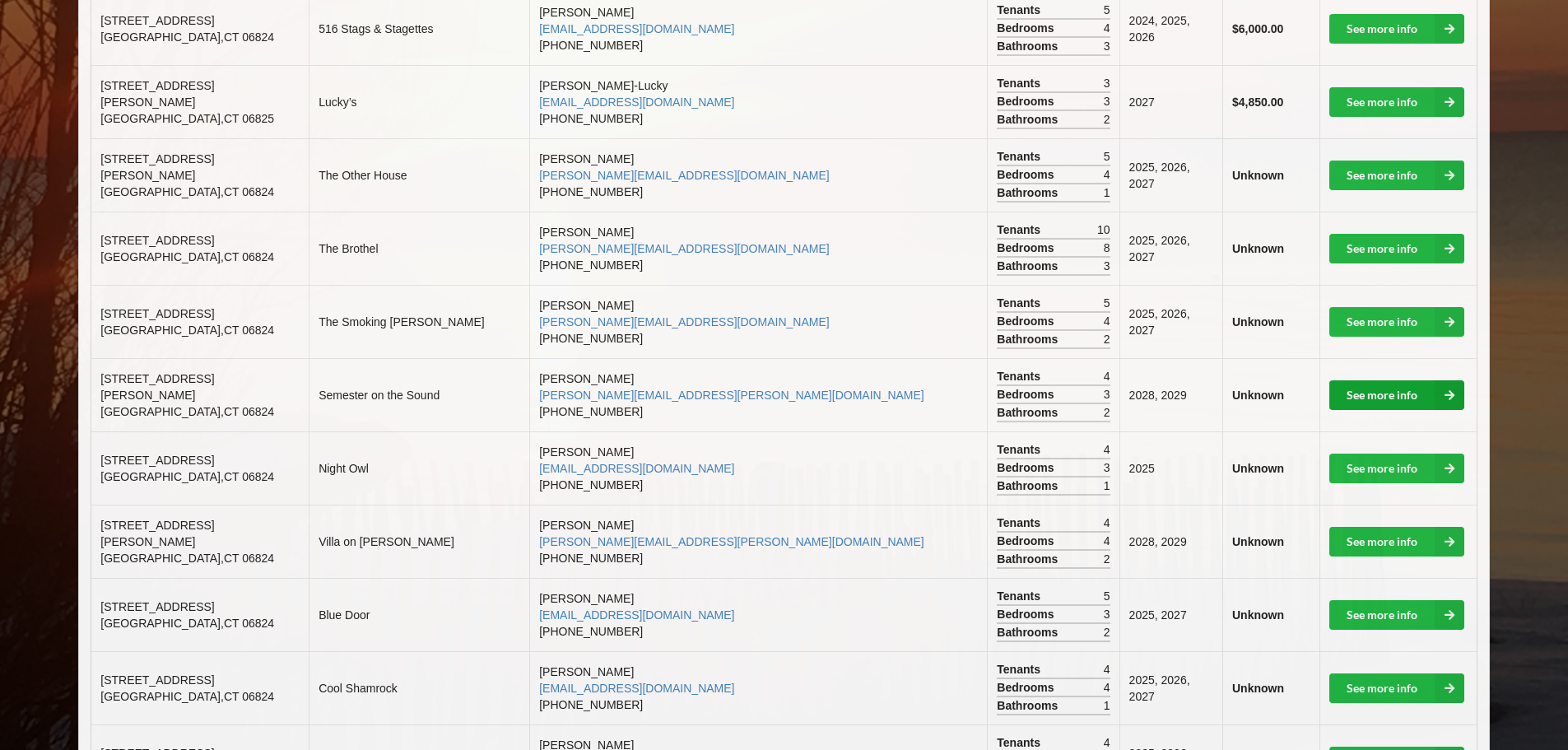
click at [1356, 381] on link "See more info" at bounding box center [1398, 395] width 135 height 30
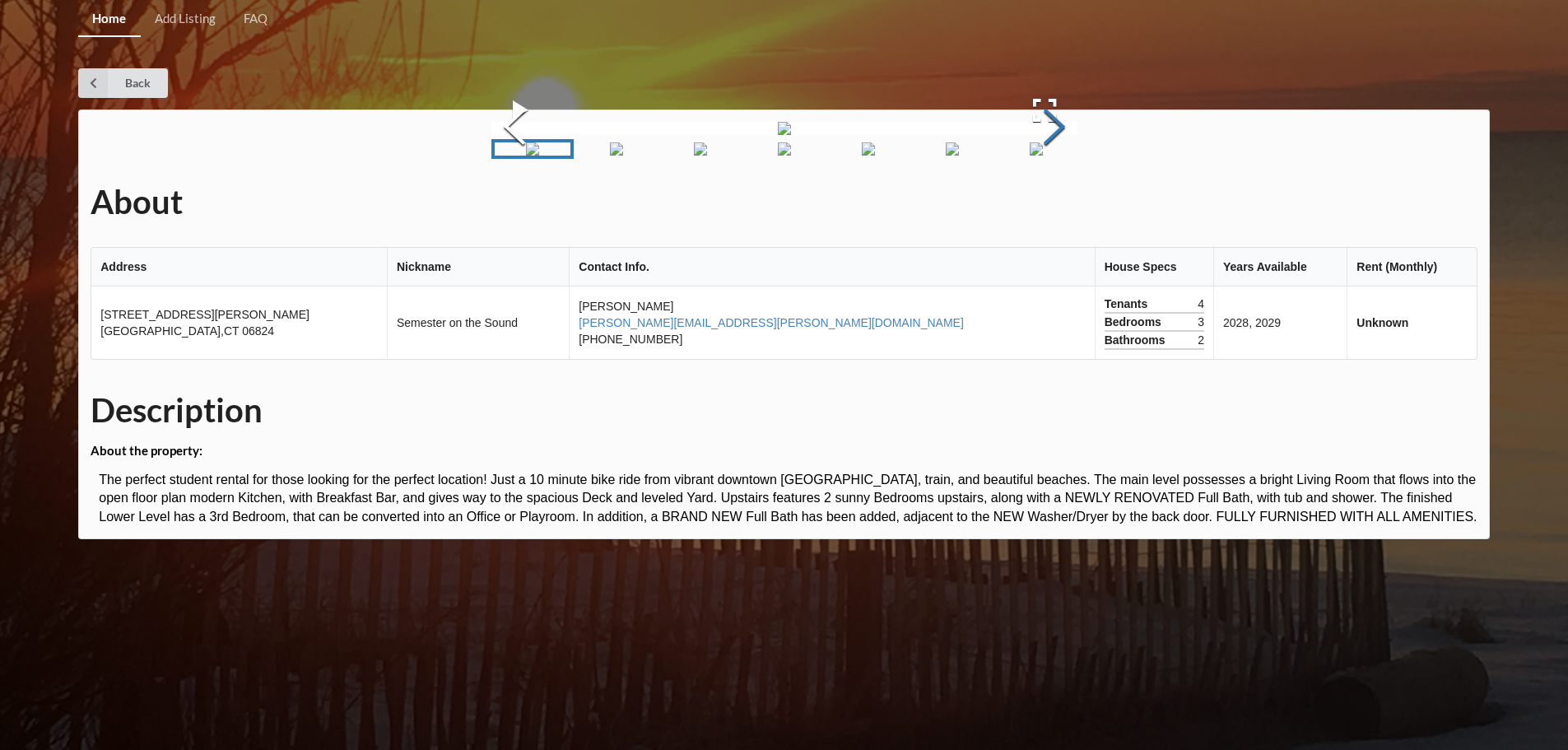
click at [1078, 204] on button "Next Slide" at bounding box center [1055, 129] width 46 height 149
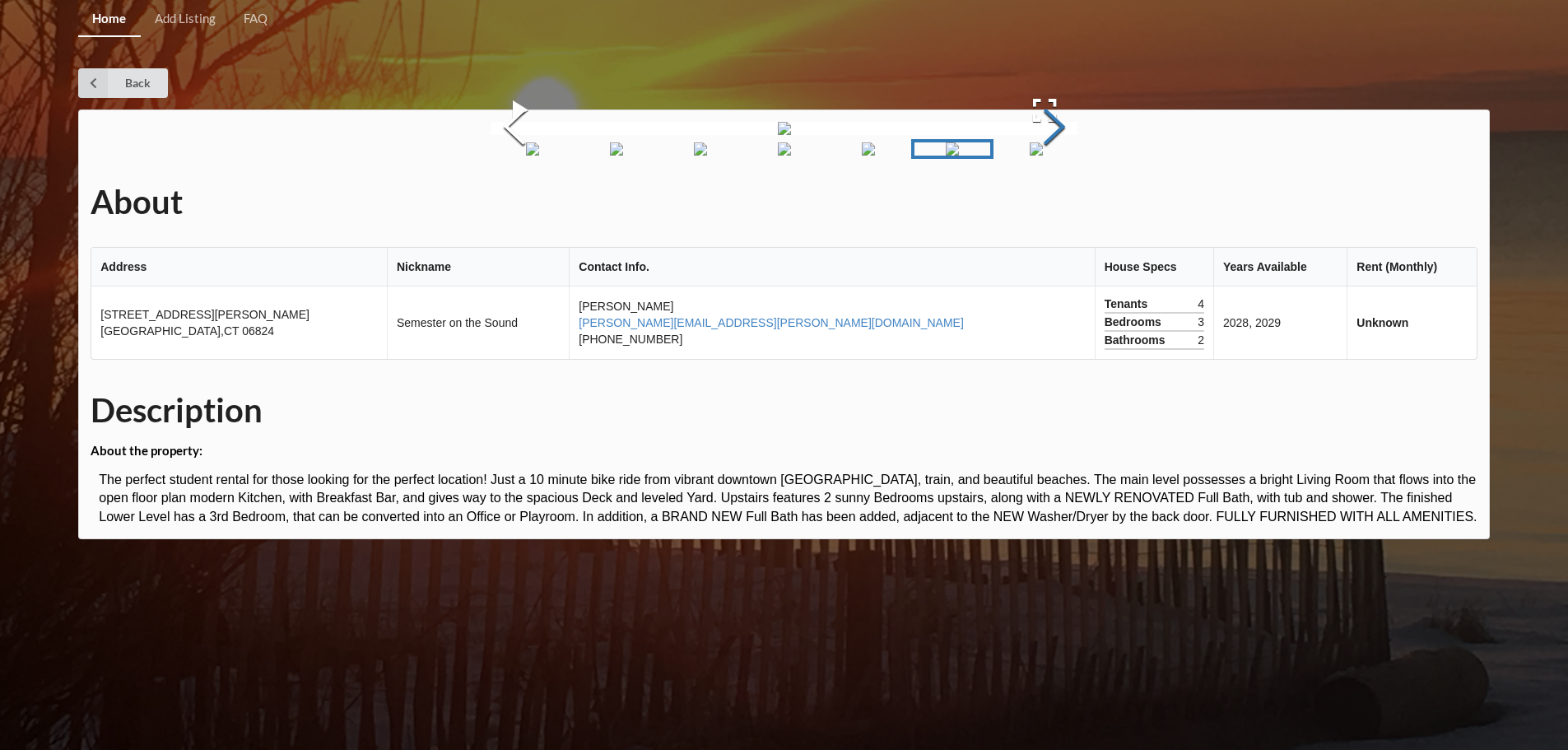
click at [1078, 204] on button "Next Slide" at bounding box center [1055, 129] width 46 height 149
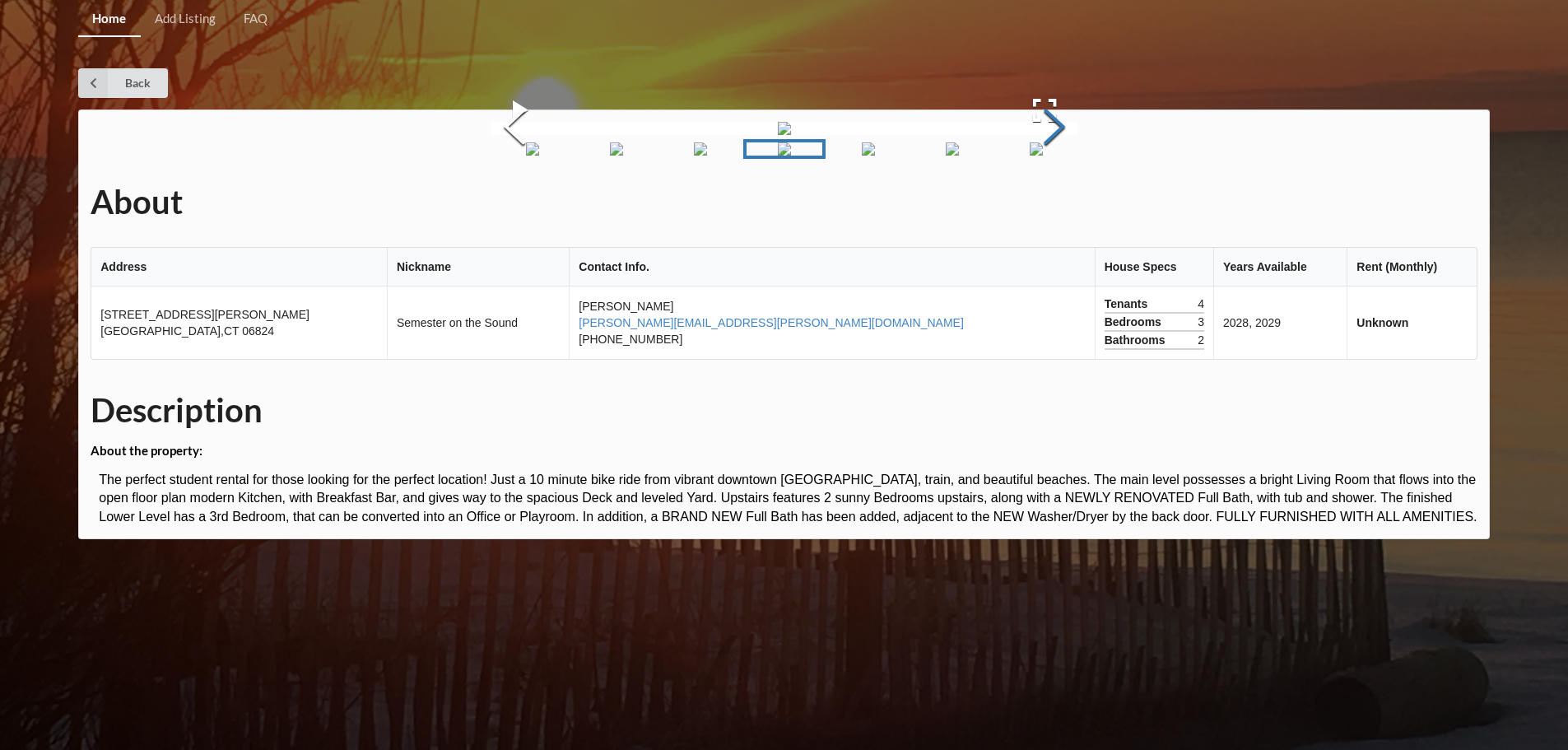
click at [1078, 204] on button "Next Slide" at bounding box center [1055, 129] width 46 height 149
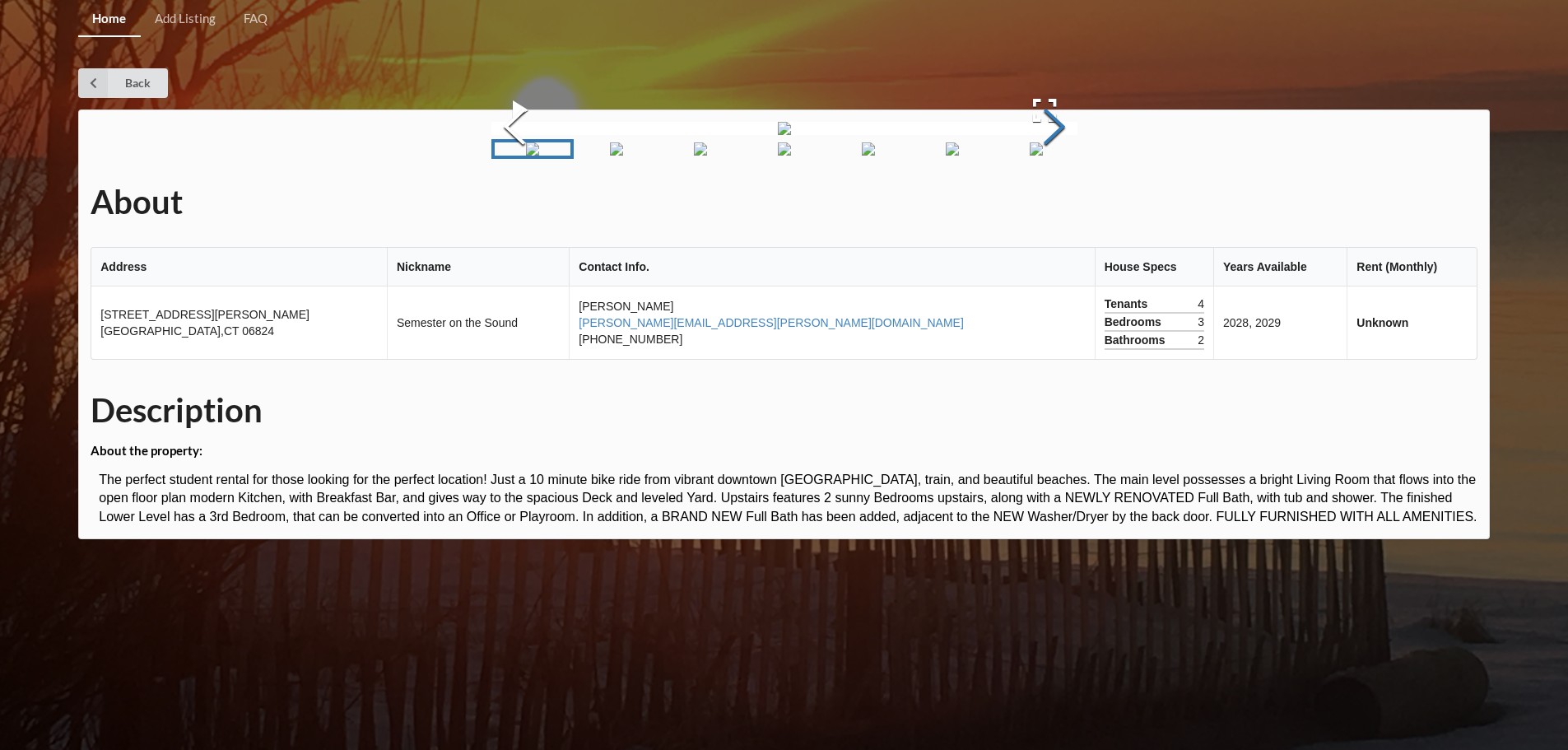
click at [1078, 204] on button "Next Slide" at bounding box center [1055, 129] width 46 height 149
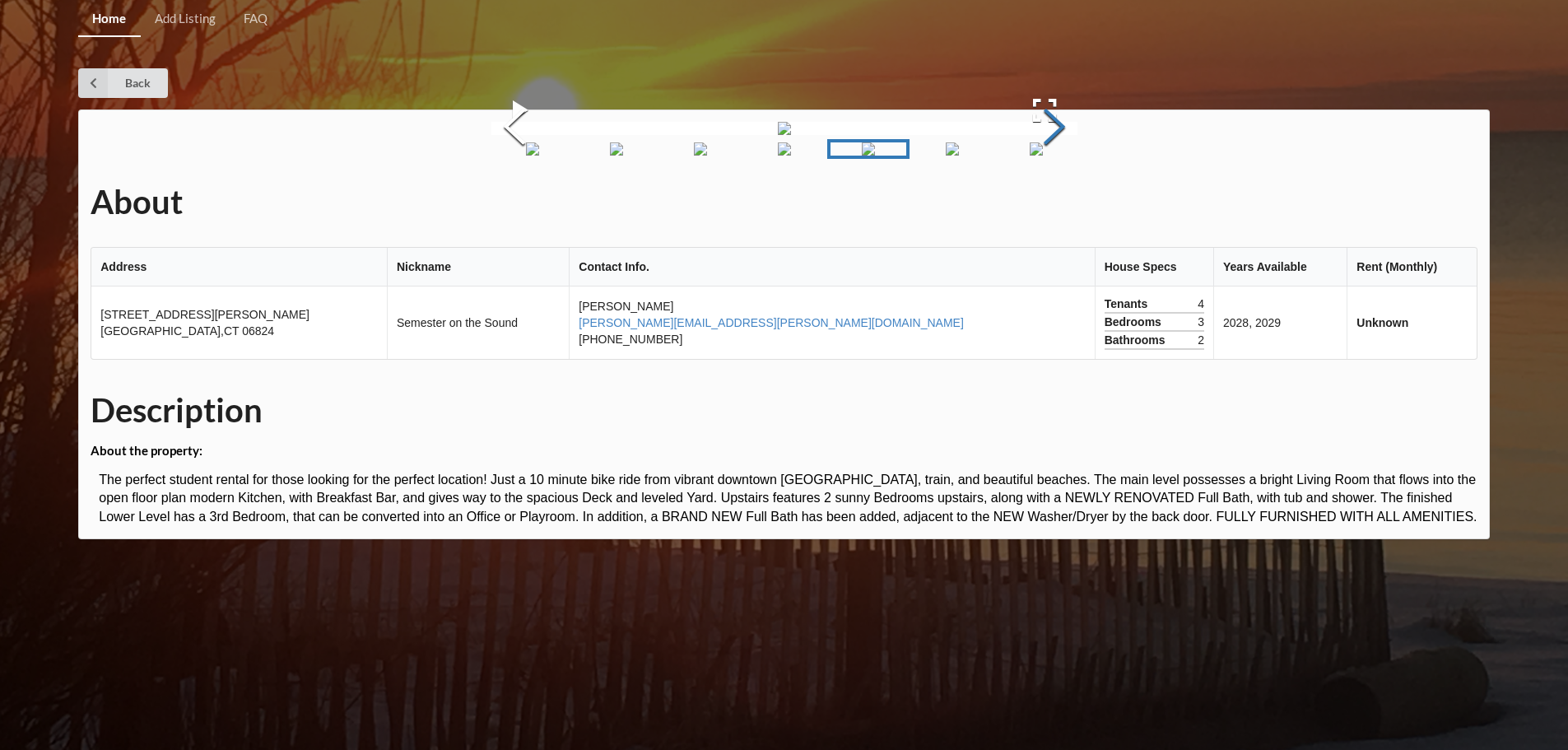
click at [1078, 204] on button "Next Slide" at bounding box center [1055, 129] width 46 height 149
